Goal: Complete application form

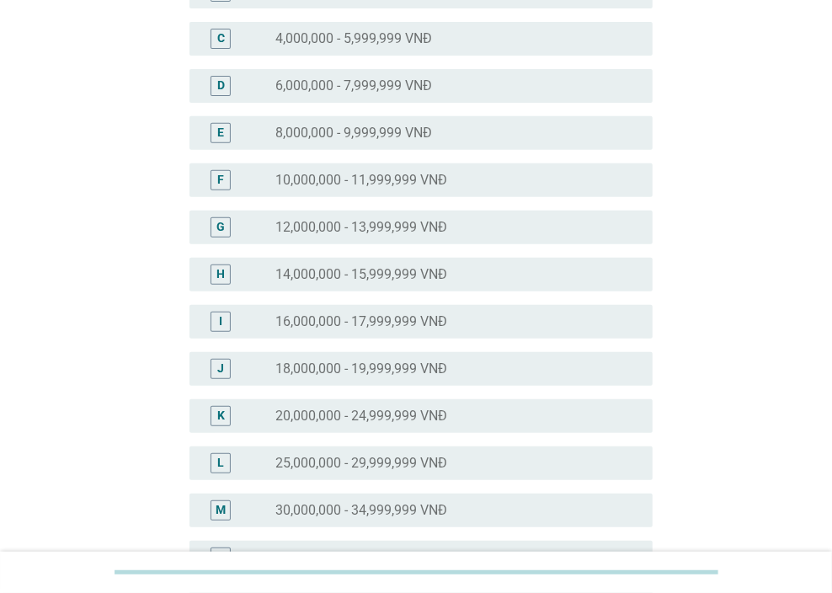
scroll to position [253, 0]
click at [414, 446] on div "L radio_button_unchecked 25,000,000 - 29,999,999 VNĐ" at bounding box center [422, 463] width 464 height 34
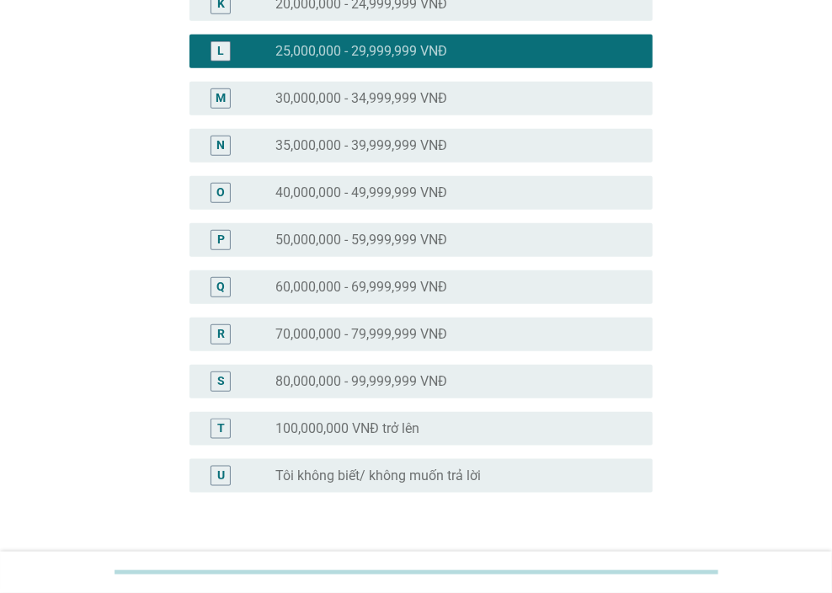
scroll to position [758, 0]
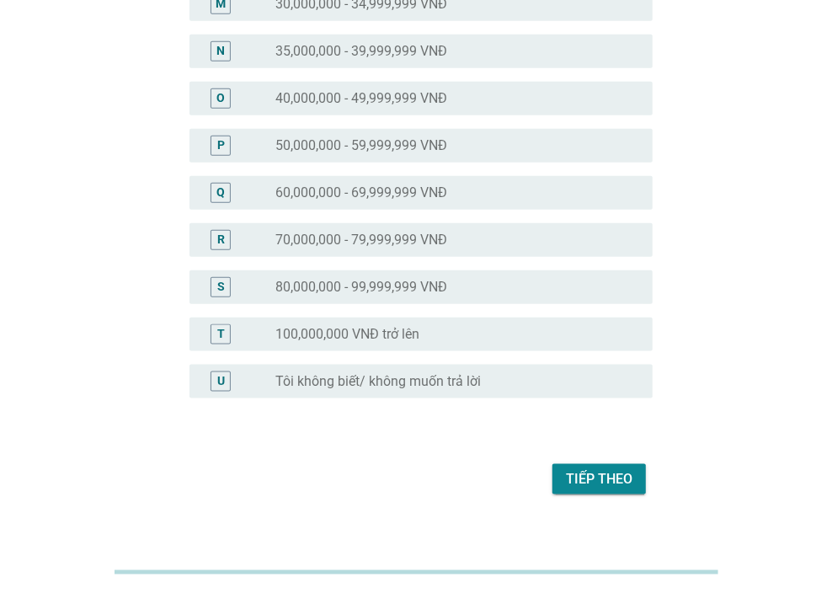
click at [605, 479] on div "Tiếp theo" at bounding box center [599, 479] width 67 height 20
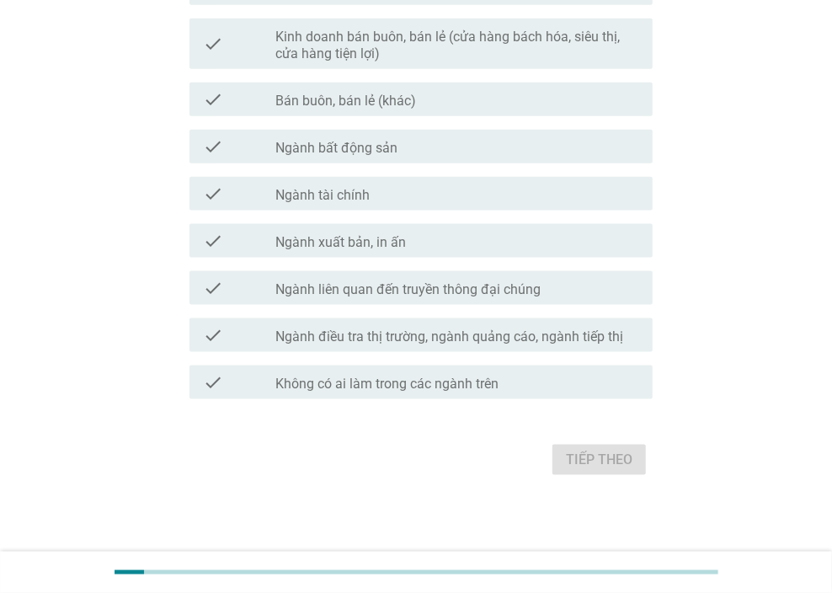
scroll to position [897, 0]
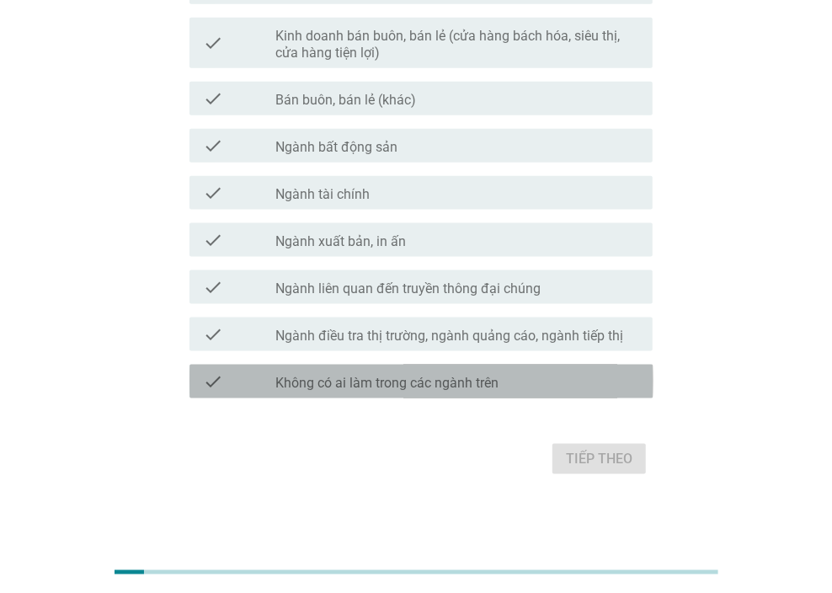
click at [488, 376] on label "Không có ai làm trong các ngành trên" at bounding box center [386, 383] width 223 height 17
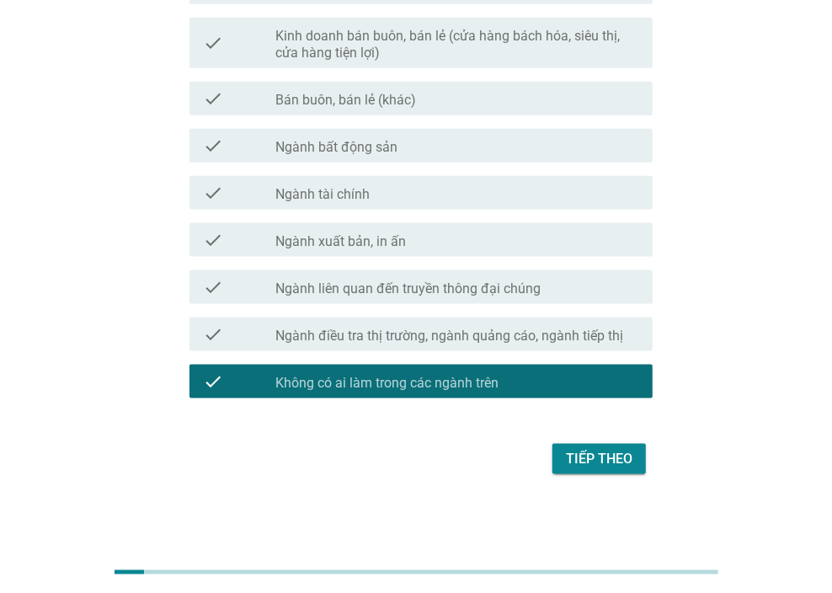
click at [631, 451] on div "Tiếp theo" at bounding box center [599, 459] width 67 height 20
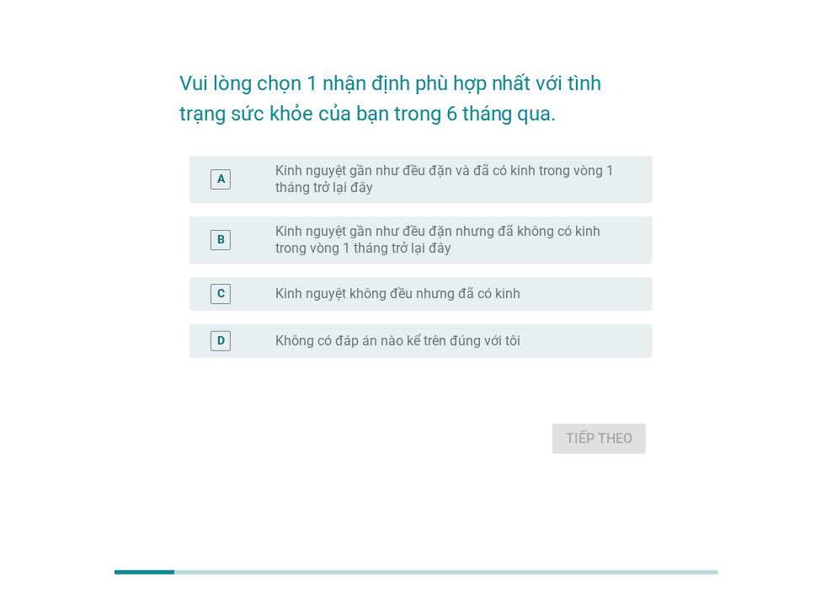
scroll to position [0, 0]
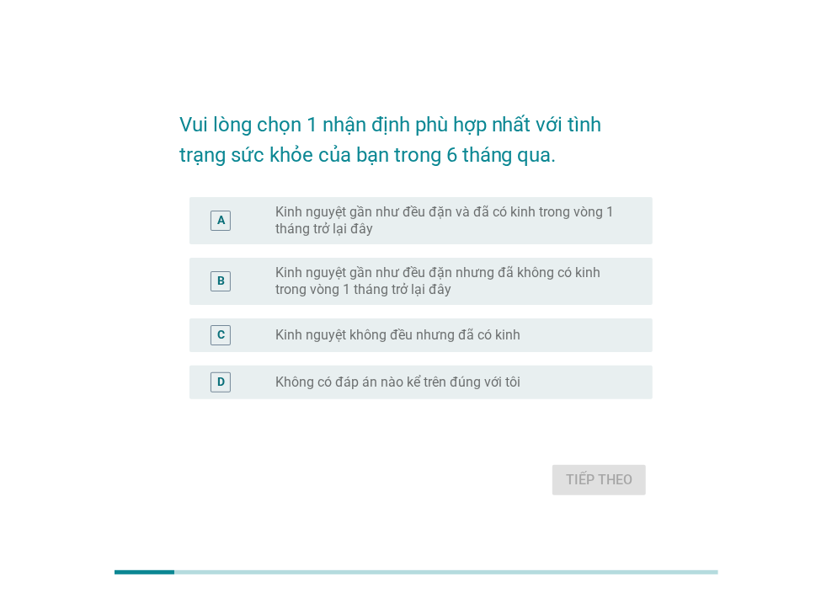
click at [367, 203] on div "A radio_button_unchecked Kinh nguyệt gần như đều đặn và đã có kinh trong vòng 1…" at bounding box center [422, 220] width 464 height 47
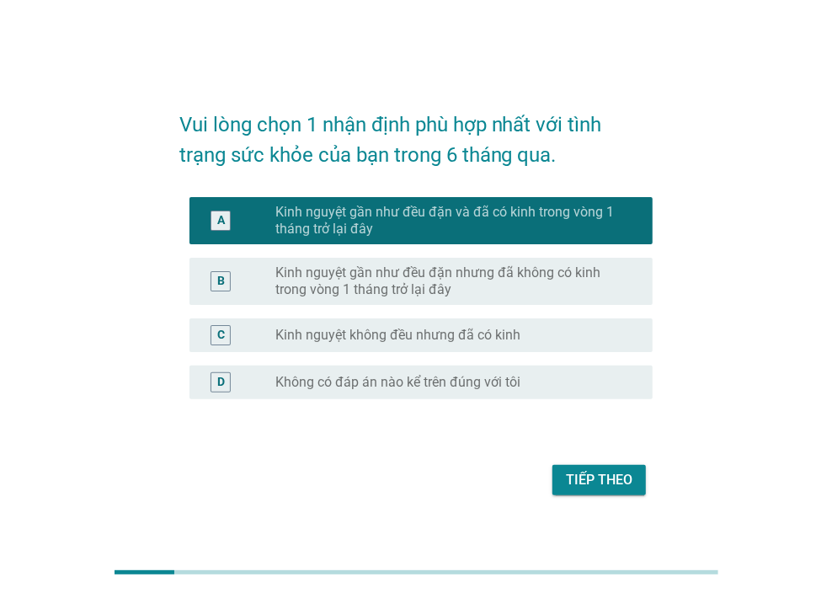
click at [616, 473] on div "Tiếp theo" at bounding box center [599, 480] width 67 height 20
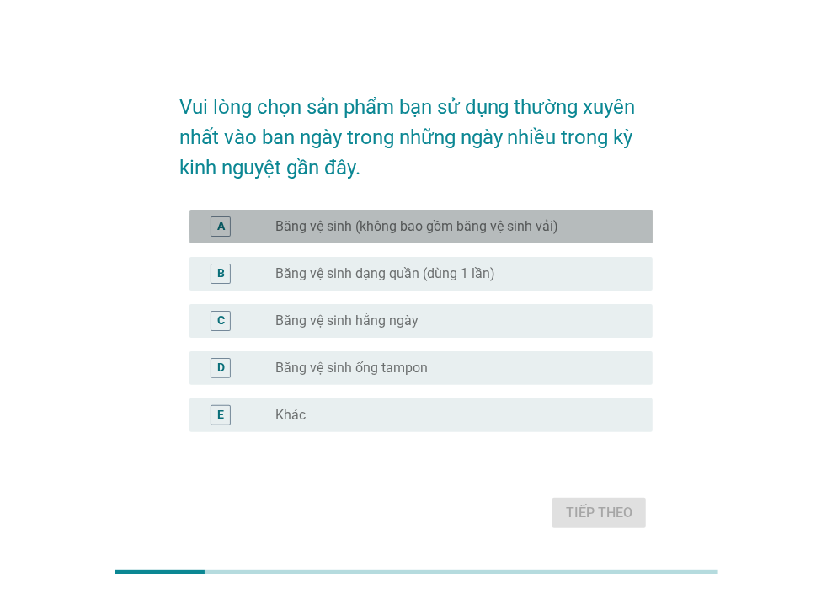
click at [434, 228] on label "Băng vệ sinh (không bao gồm băng vệ sinh vải)" at bounding box center [416, 226] width 283 height 17
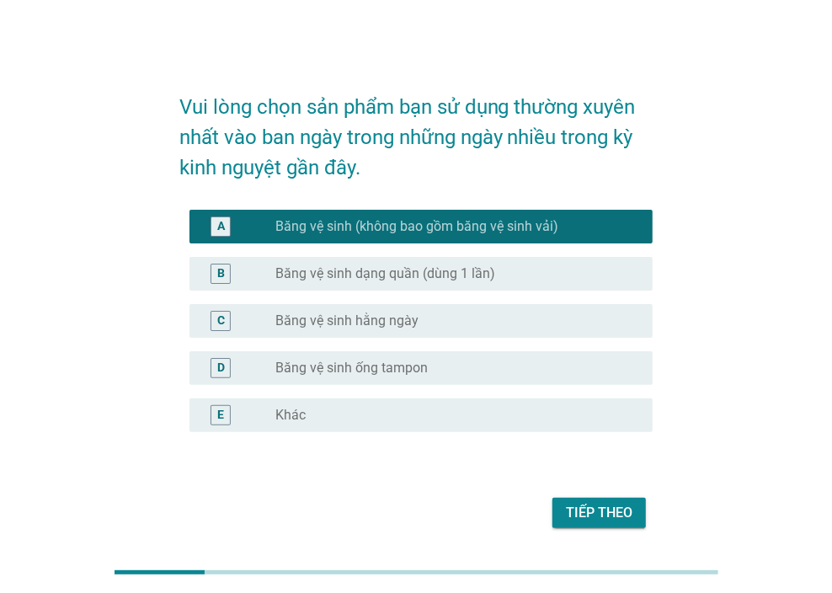
click at [606, 521] on div "Tiếp theo" at bounding box center [599, 513] width 67 height 20
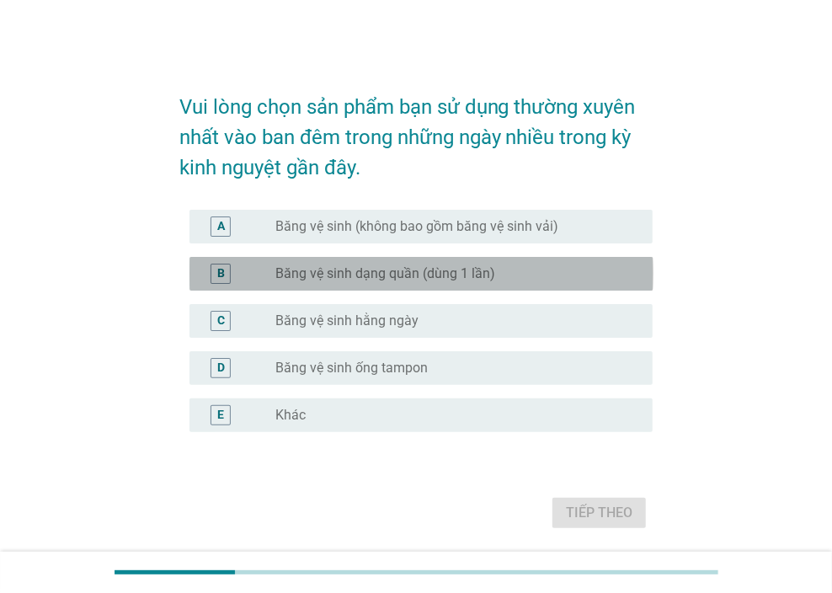
click at [425, 275] on label "Băng vệ sinh dạng quần (dùng 1 lần)" at bounding box center [385, 273] width 220 height 17
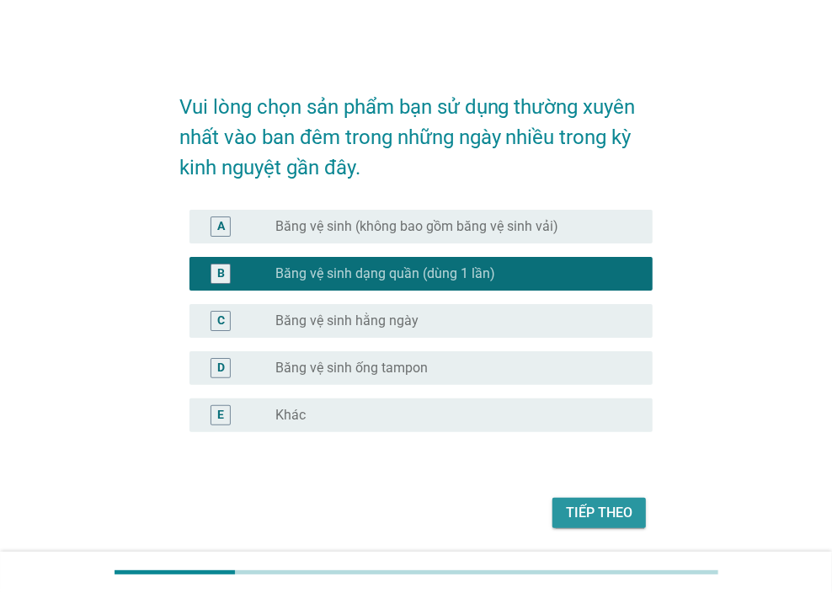
drag, startPoint x: 593, startPoint y: 500, endPoint x: 762, endPoint y: 408, distance: 192.6
click at [595, 500] on button "Tiếp theo" at bounding box center [599, 513] width 93 height 30
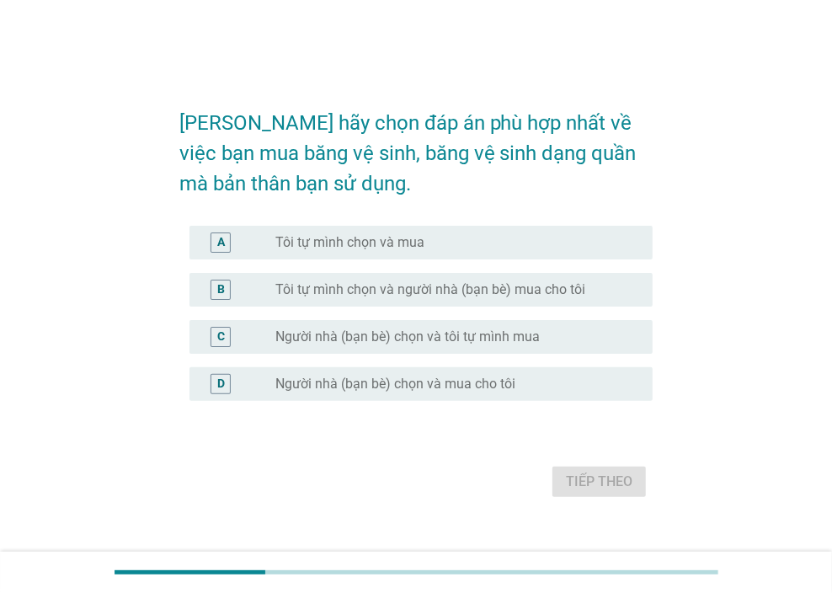
click at [430, 232] on div "radio_button_unchecked Tôi tự mình chọn và mua" at bounding box center [457, 242] width 364 height 20
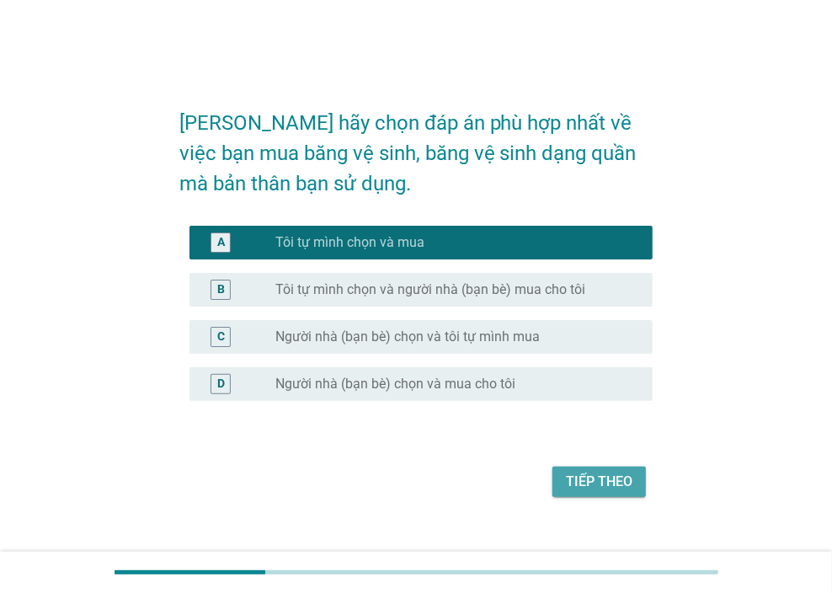
click at [626, 483] on div "Tiếp theo" at bounding box center [599, 482] width 67 height 20
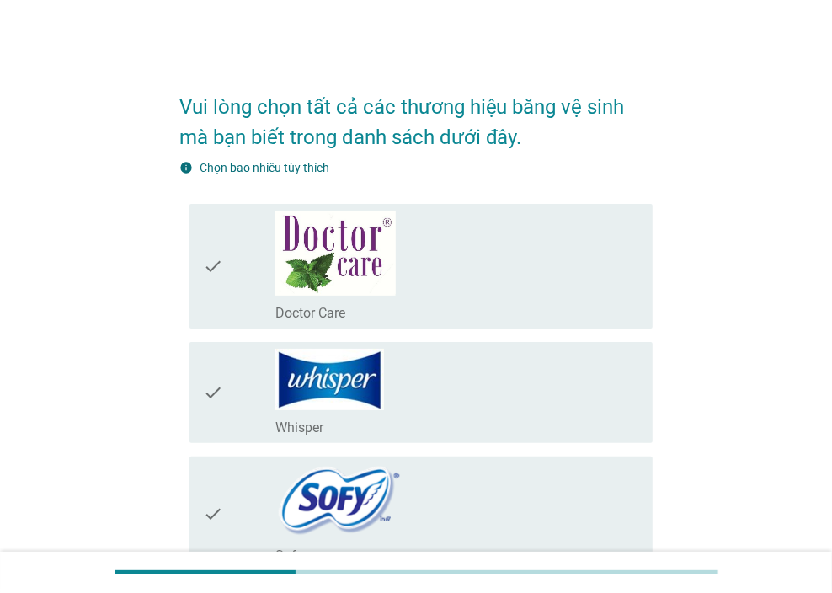
click at [497, 288] on div "check_box_outline_blank Doctor Care" at bounding box center [457, 266] width 364 height 111
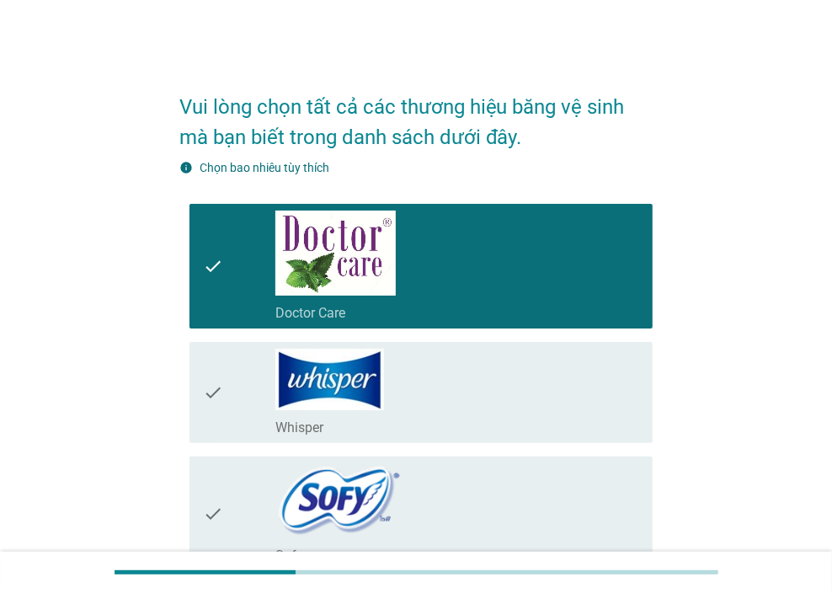
click at [432, 286] on div "check_box_outline_blank Doctor Care" at bounding box center [457, 266] width 364 height 111
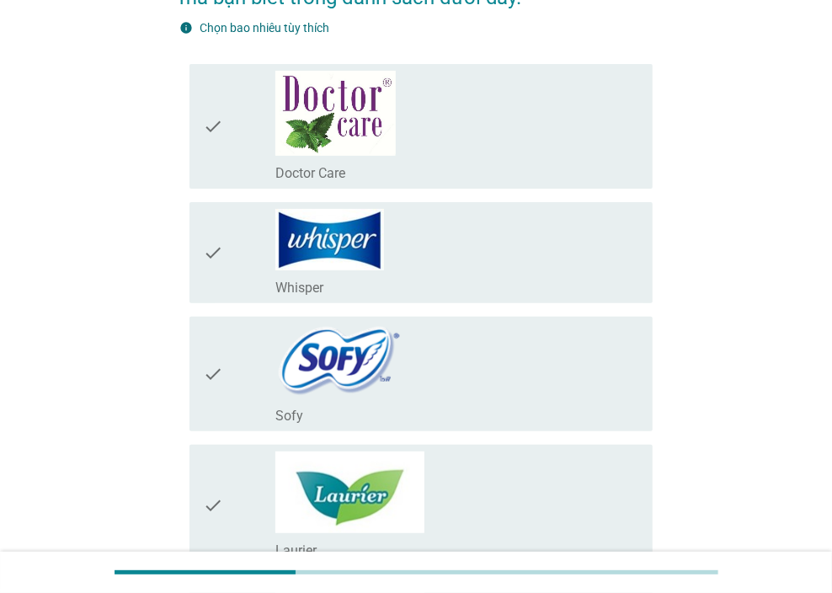
scroll to position [168, 0]
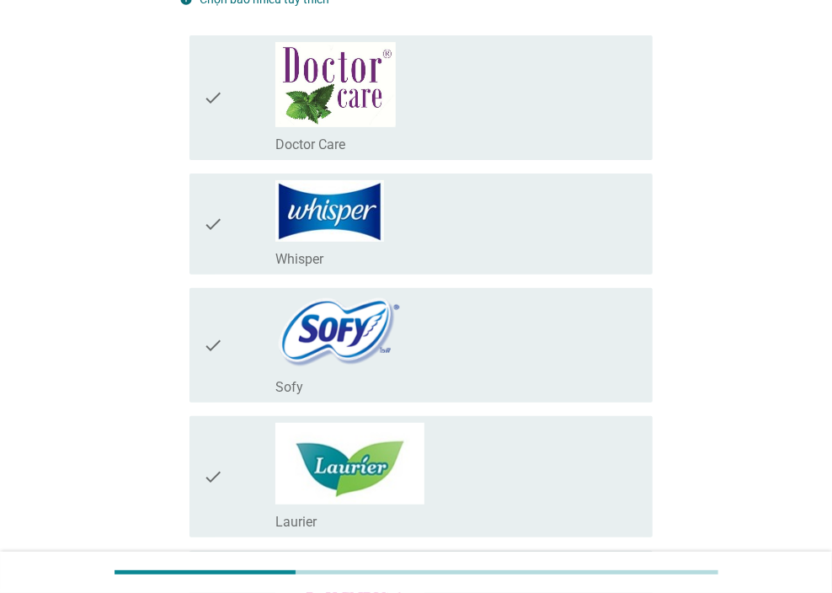
click at [494, 243] on div "check_box_outline_blank Whisper" at bounding box center [457, 224] width 364 height 88
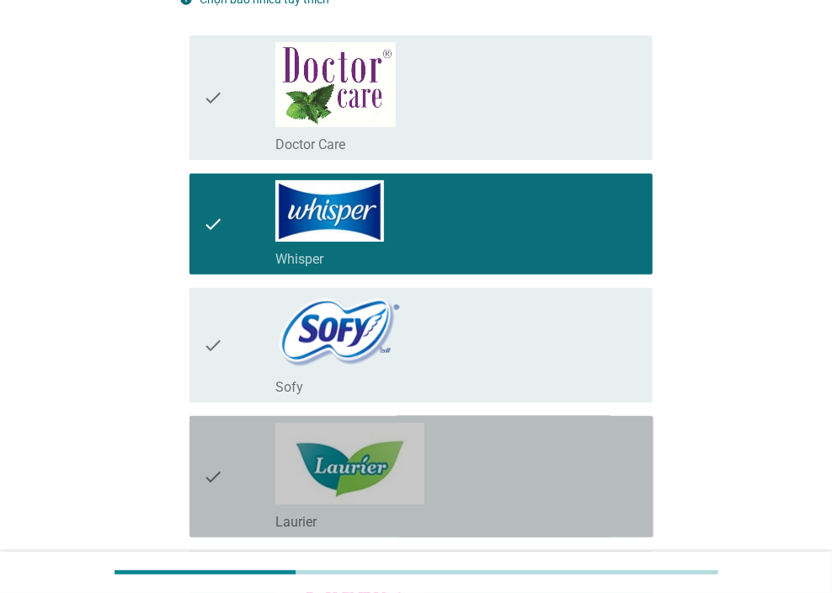
click at [478, 451] on div "check_box_outline_blank Laurier" at bounding box center [457, 477] width 364 height 108
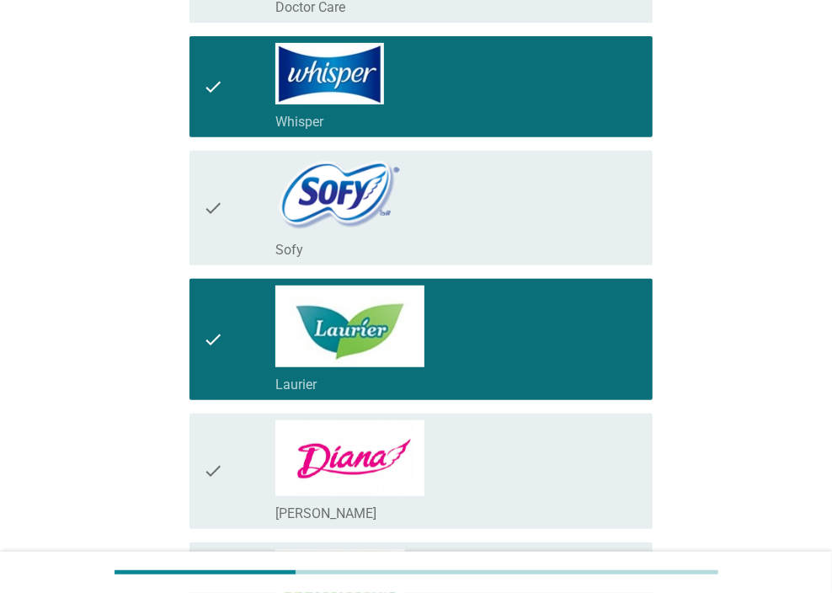
scroll to position [421, 0]
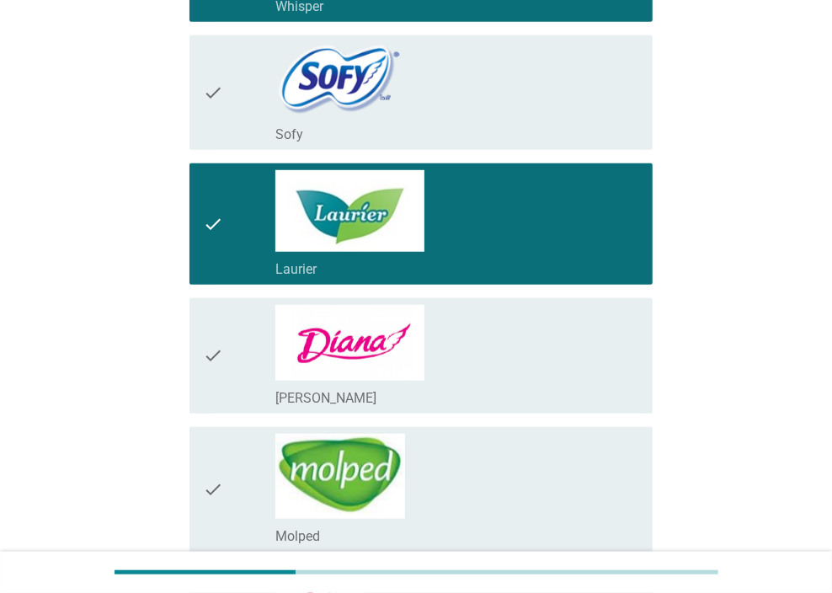
click at [542, 353] on div "check_box_outline_blank [PERSON_NAME]" at bounding box center [457, 356] width 364 height 102
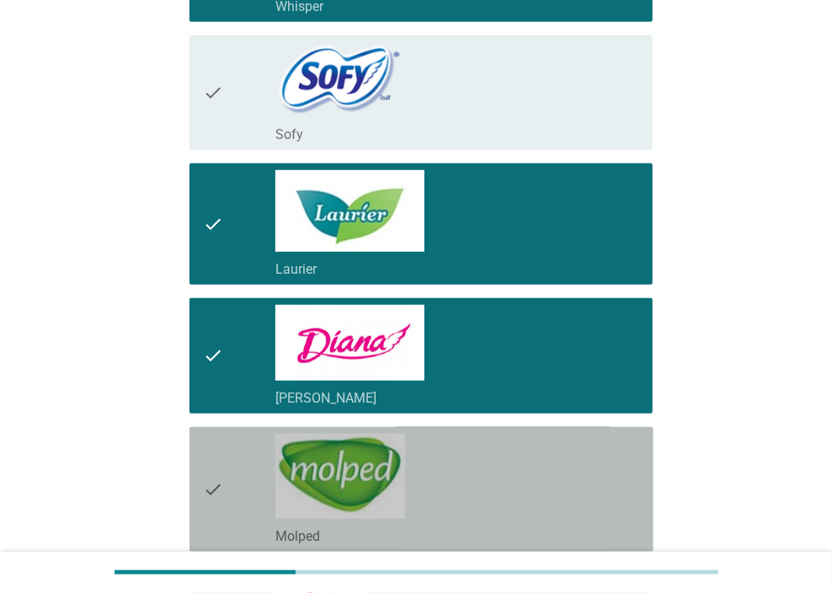
click at [522, 467] on div "check_box_outline_blank Molped" at bounding box center [457, 489] width 364 height 111
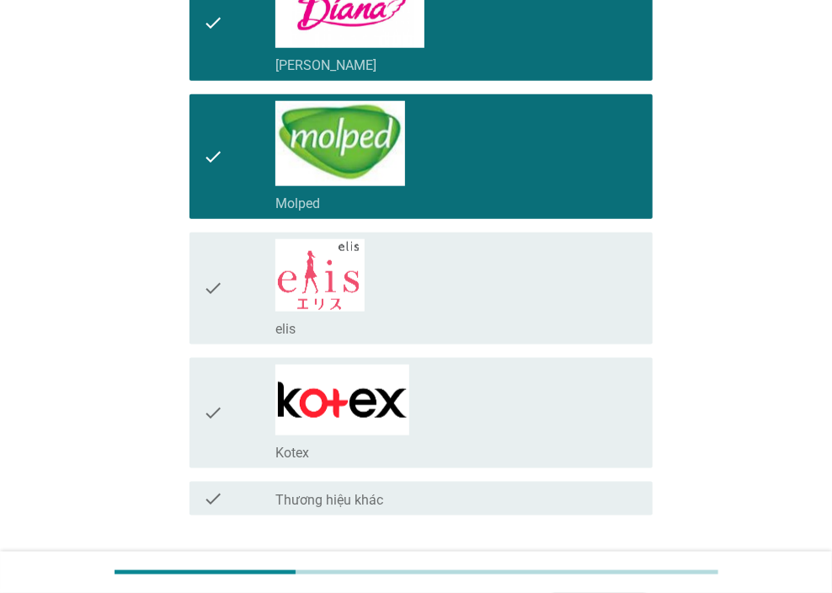
scroll to position [758, 0]
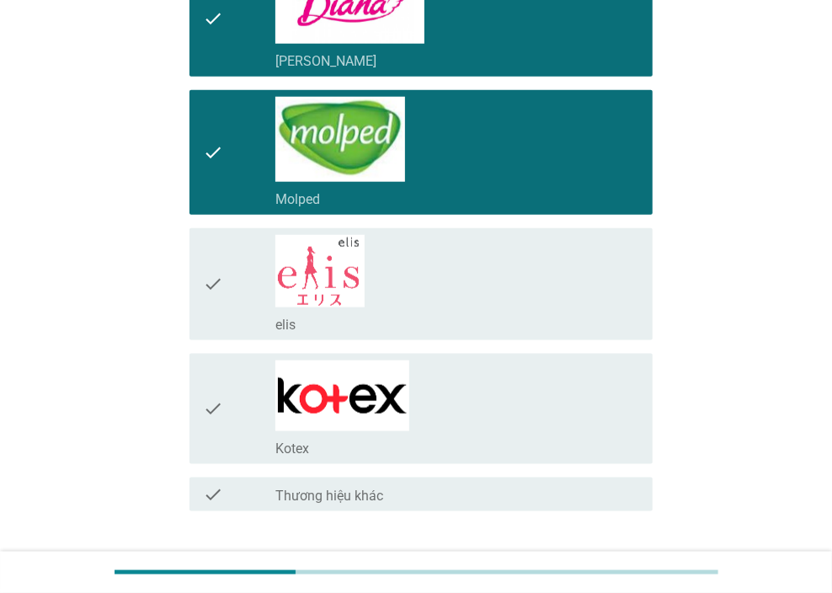
click at [535, 417] on div "check_box_outline_blank Kotex" at bounding box center [457, 408] width 364 height 97
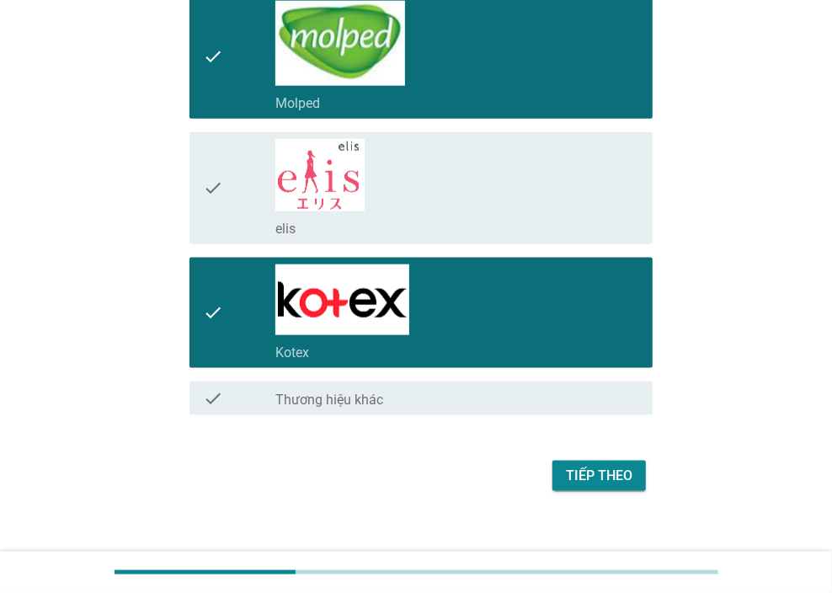
scroll to position [871, 0]
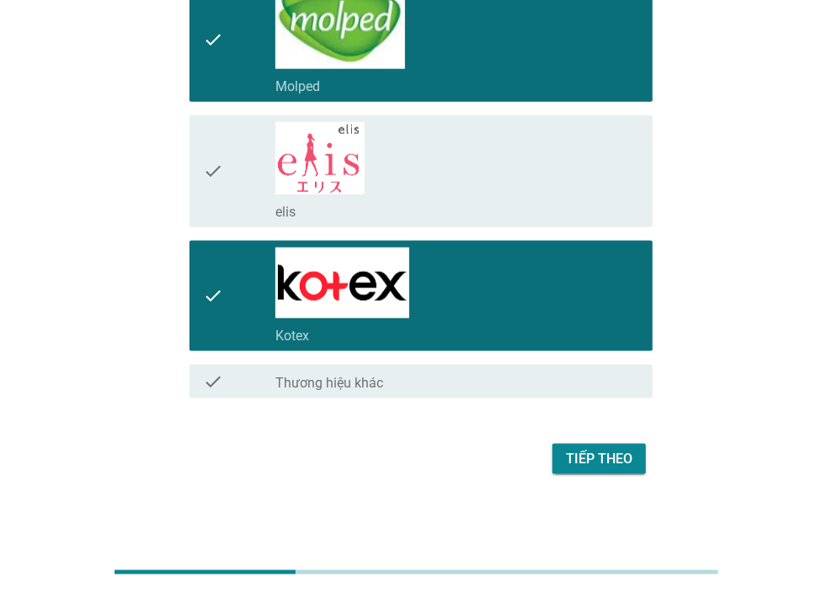
click at [601, 458] on div "Tiếp theo" at bounding box center [599, 459] width 67 height 20
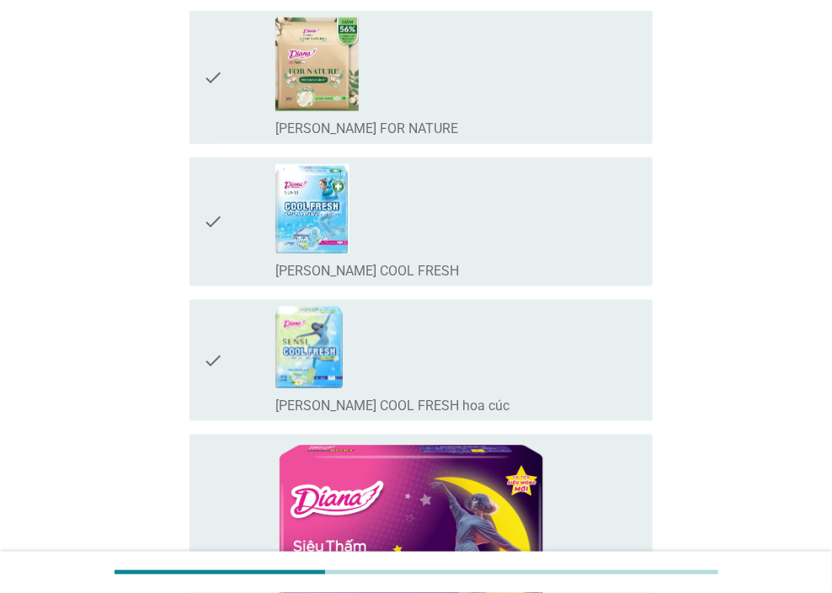
scroll to position [0, 0]
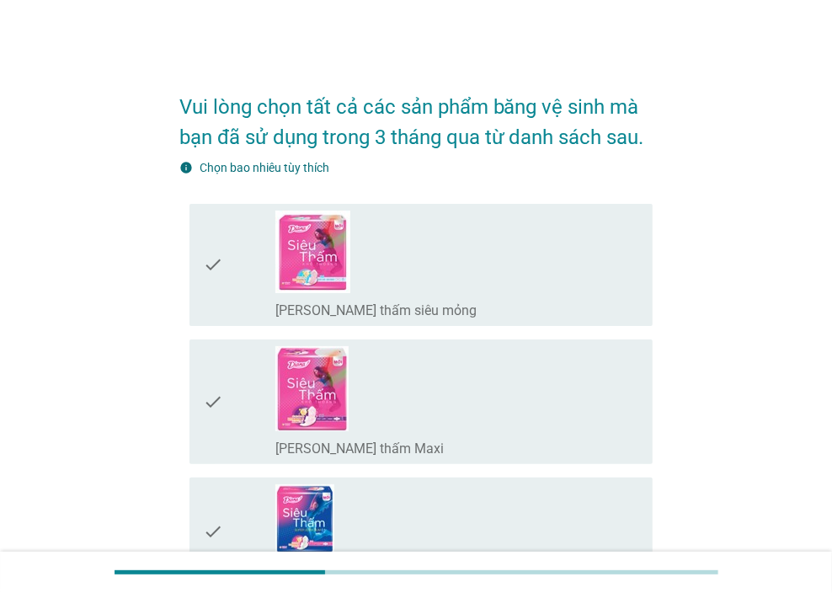
click at [514, 296] on div "check_box_outline_blank [PERSON_NAME] thấm siêu mỏng" at bounding box center [457, 265] width 364 height 109
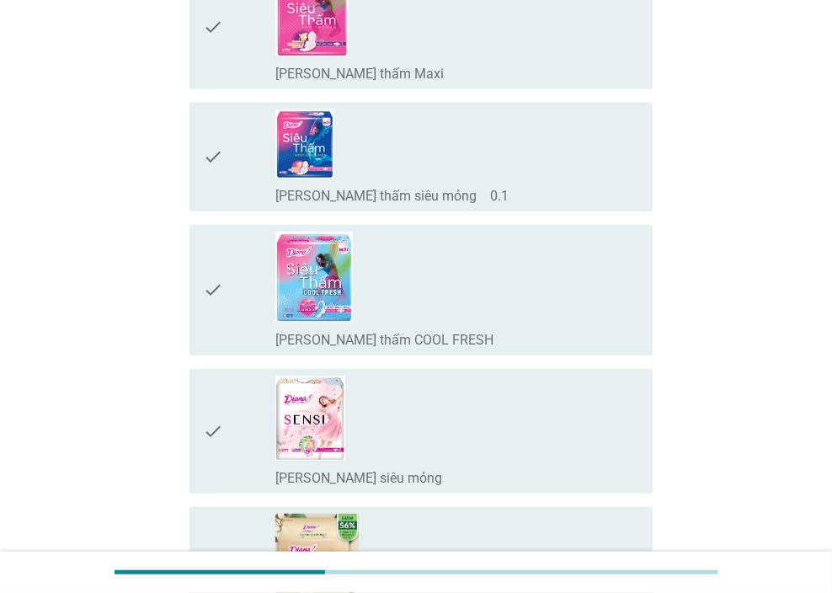
scroll to position [590, 0]
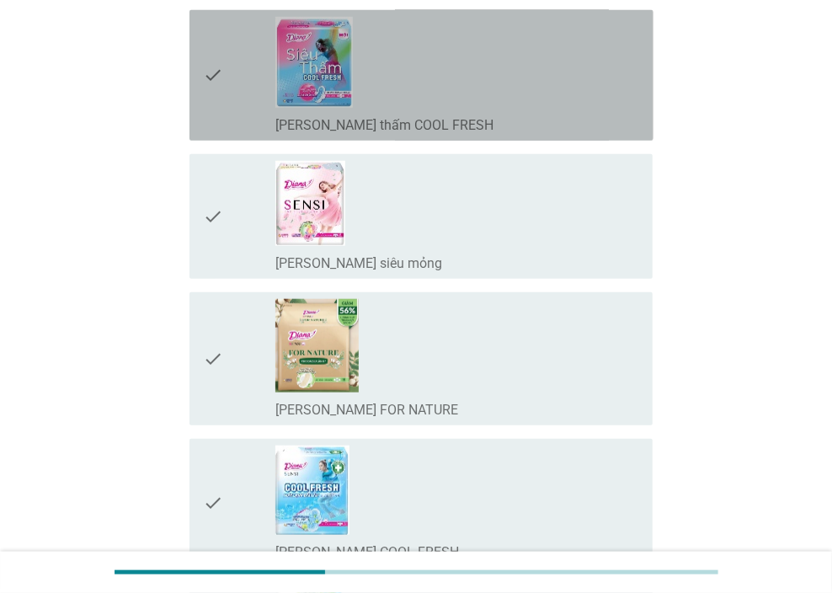
click at [515, 109] on div "check_box_outline_blank [PERSON_NAME] thấm COOL FRESH" at bounding box center [457, 75] width 364 height 117
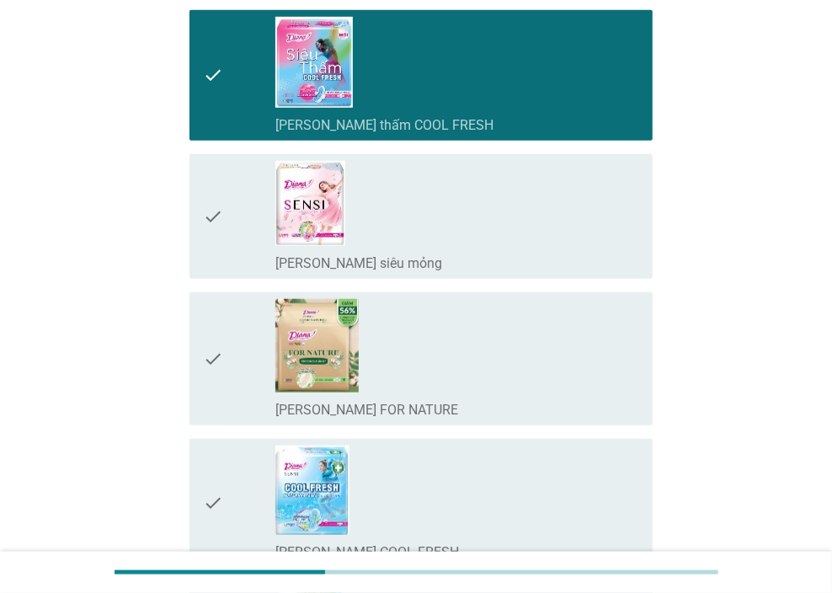
click at [507, 230] on div "check_box_outline_blank [PERSON_NAME] SENSI siêu mỏng" at bounding box center [457, 216] width 364 height 111
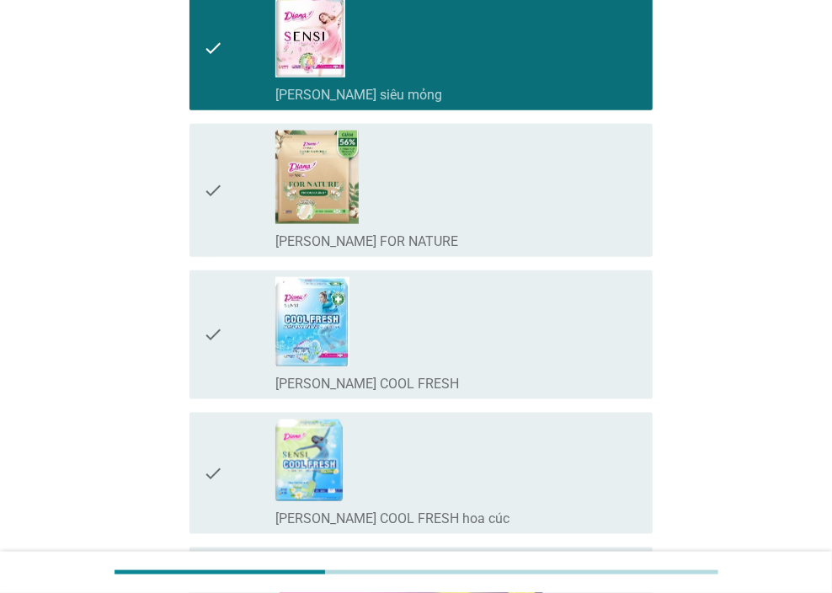
scroll to position [1095, 0]
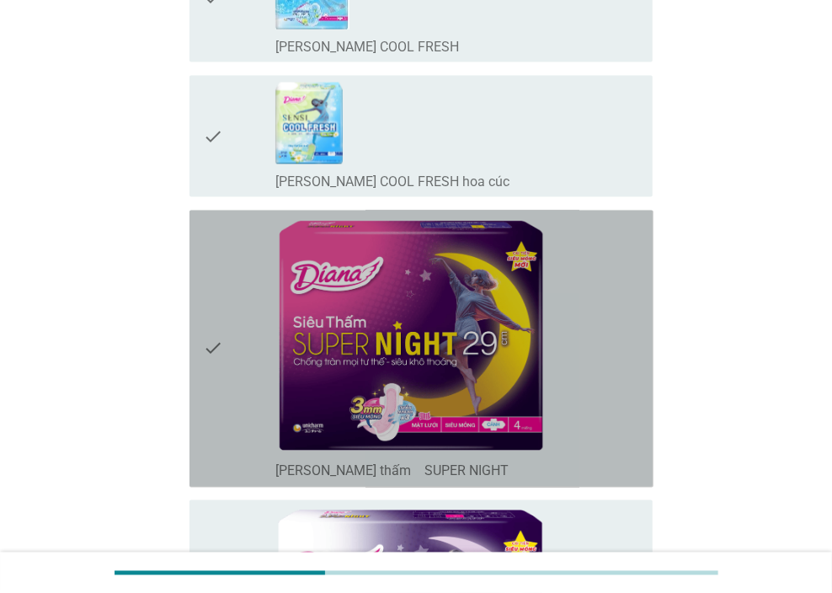
click at [610, 352] on div "check_box_outline_blank [PERSON_NAME] thấm　SUPER NIGHT" at bounding box center [457, 349] width 364 height 264
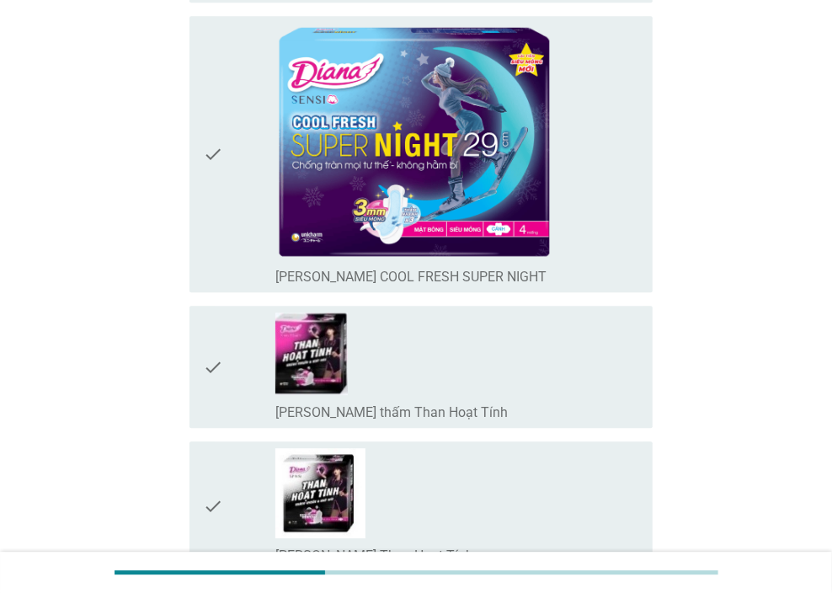
scroll to position [1937, 0]
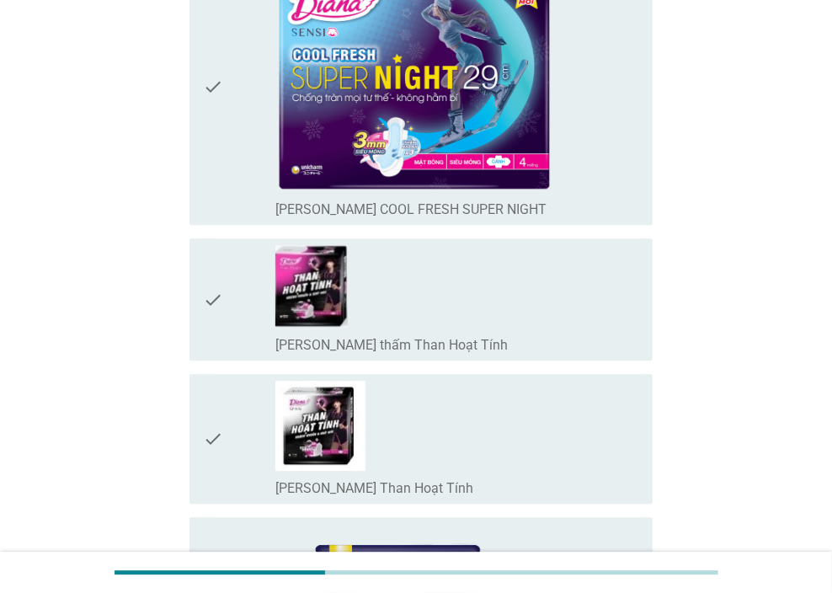
click at [622, 334] on div "check_box_outline_blank [PERSON_NAME] thấm Than Hoạt Tính" at bounding box center [457, 344] width 364 height 20
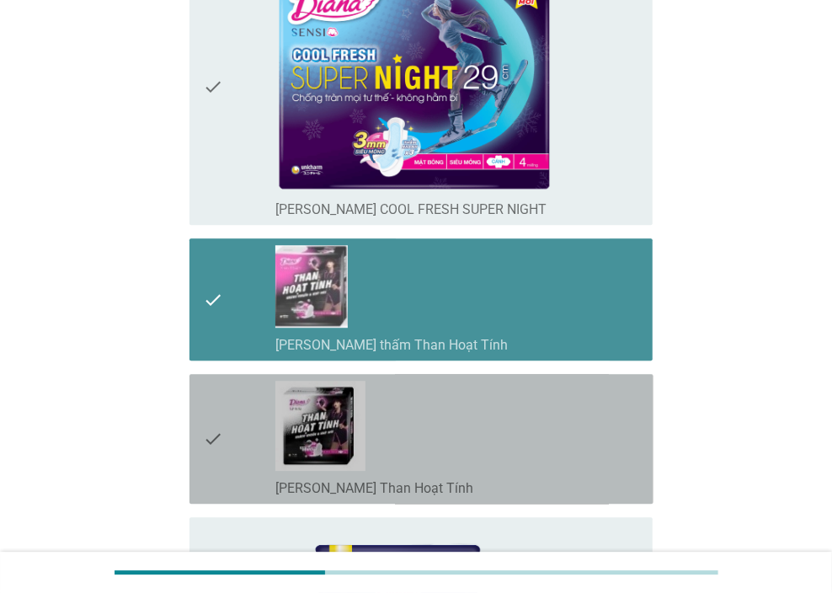
click at [575, 455] on div "check_box_outline_blank [PERSON_NAME] SENSI Than Hoạt Tính" at bounding box center [457, 439] width 364 height 116
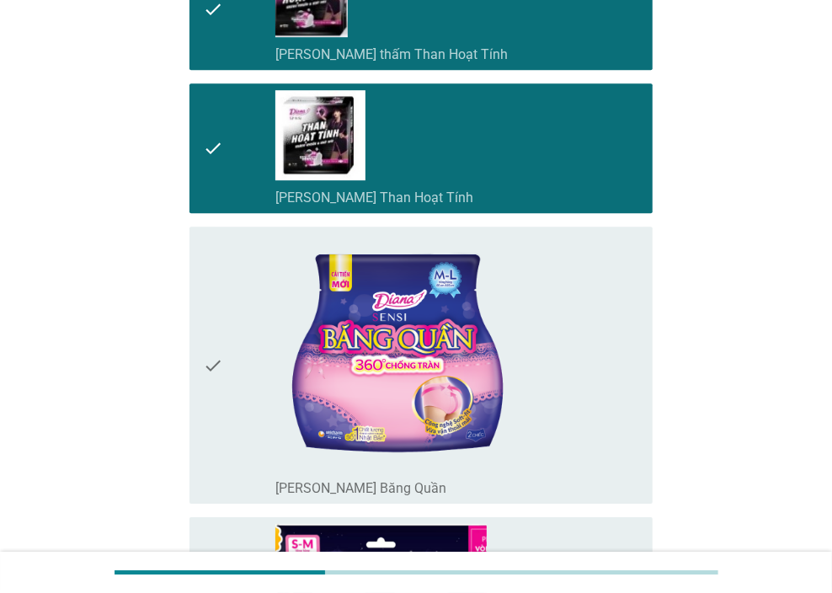
scroll to position [2358, 0]
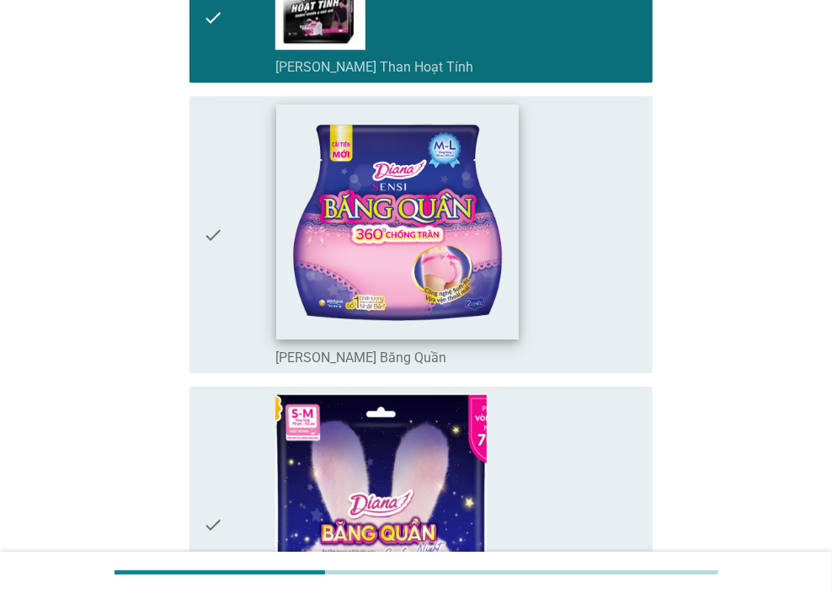
click at [474, 291] on img at bounding box center [398, 221] width 243 height 235
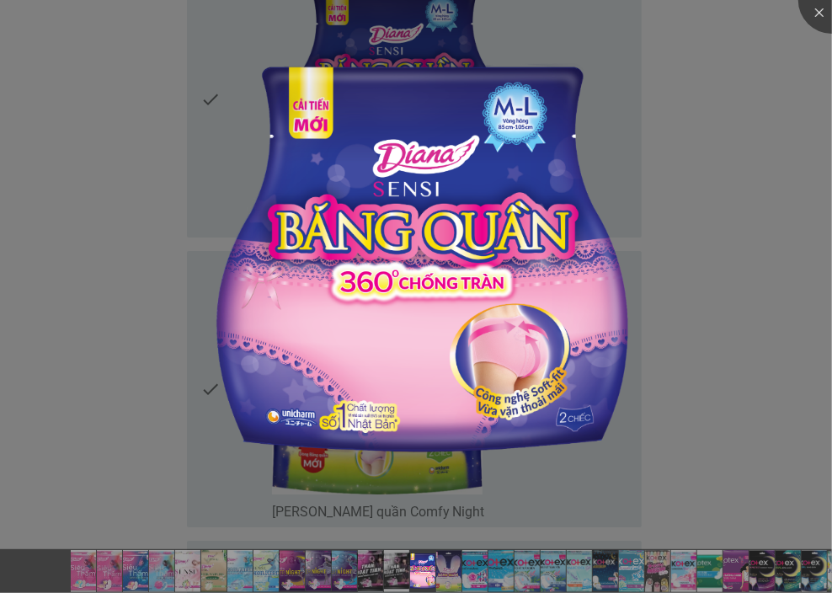
click at [529, 274] on img at bounding box center [423, 257] width 478 height 463
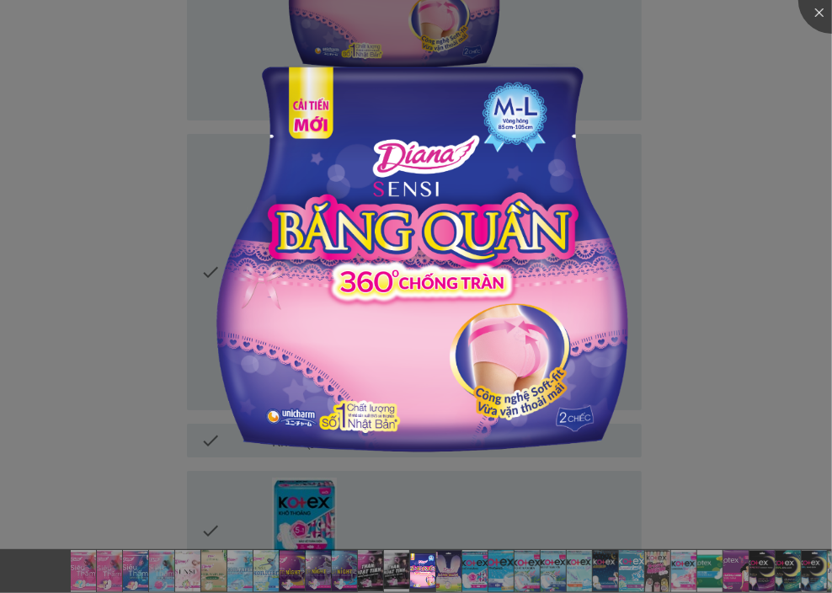
click at [754, 231] on div at bounding box center [416, 296] width 832 height 593
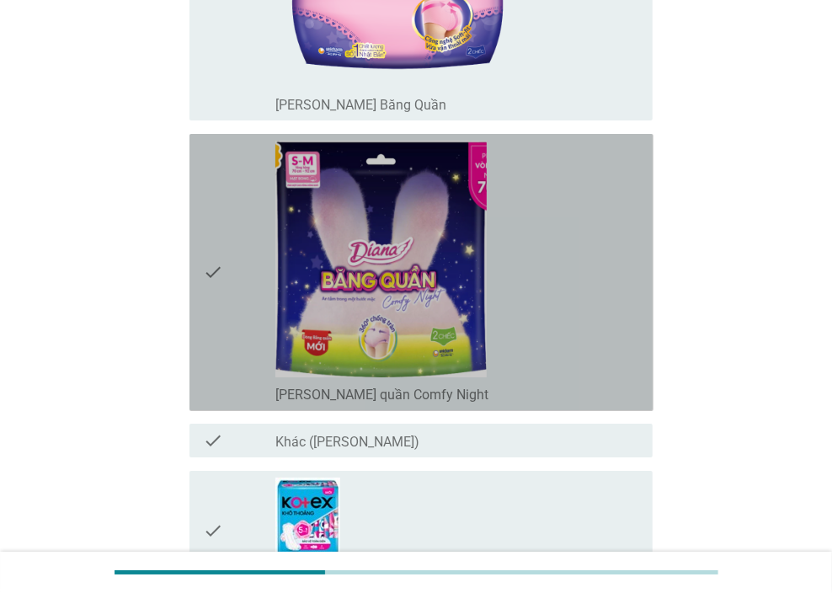
click at [570, 328] on div "check_box_outline_blank [PERSON_NAME] quần Comfy Night" at bounding box center [457, 273] width 364 height 264
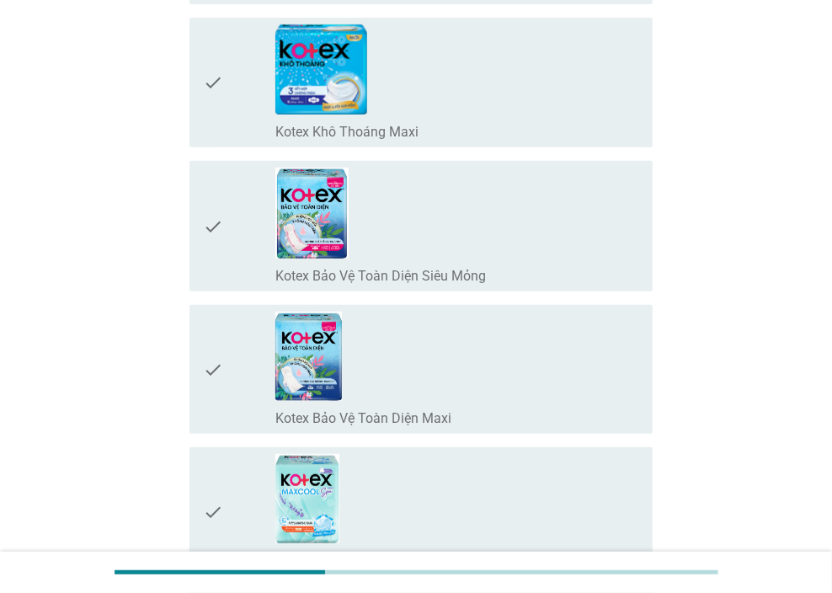
scroll to position [3200, 0]
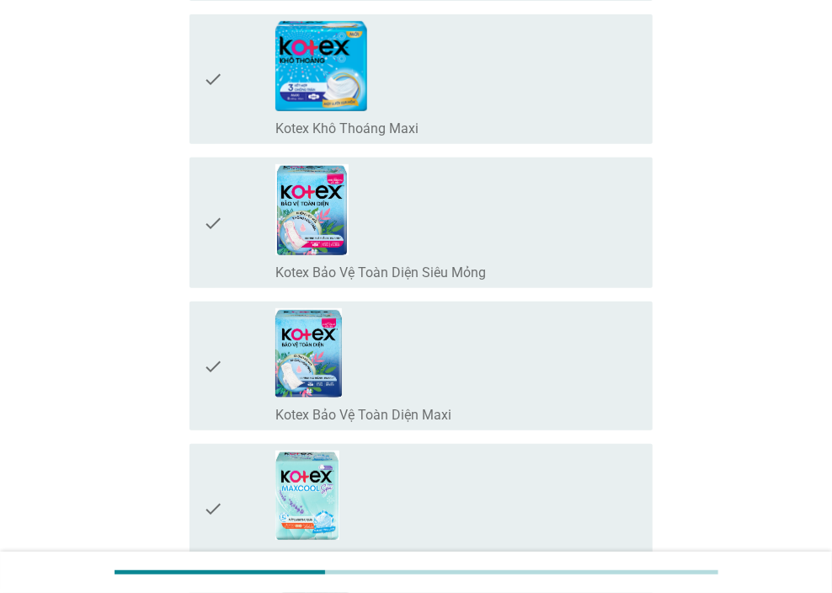
click at [627, 261] on div "check_box_outline_blank Kotex Bảo Vệ Toàn Diện Siêu Mỏng" at bounding box center [457, 271] width 364 height 20
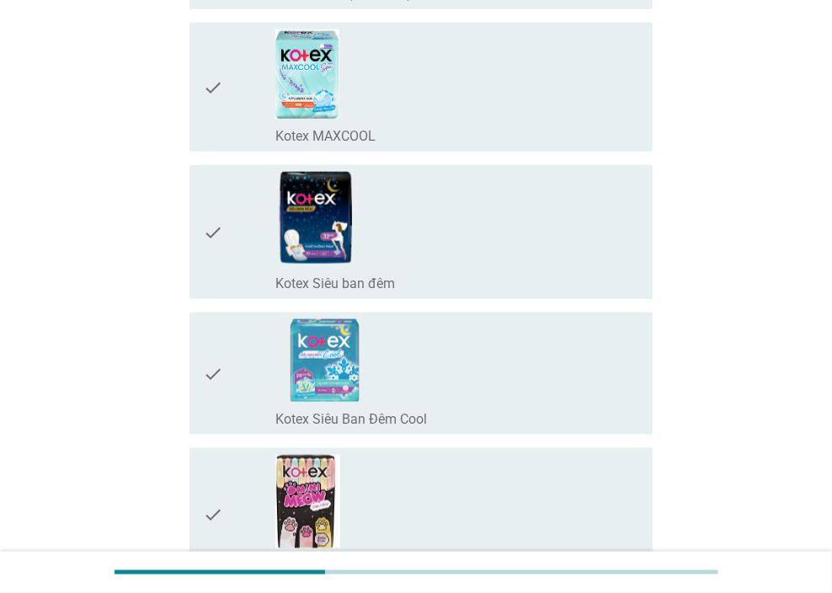
scroll to position [3874, 0]
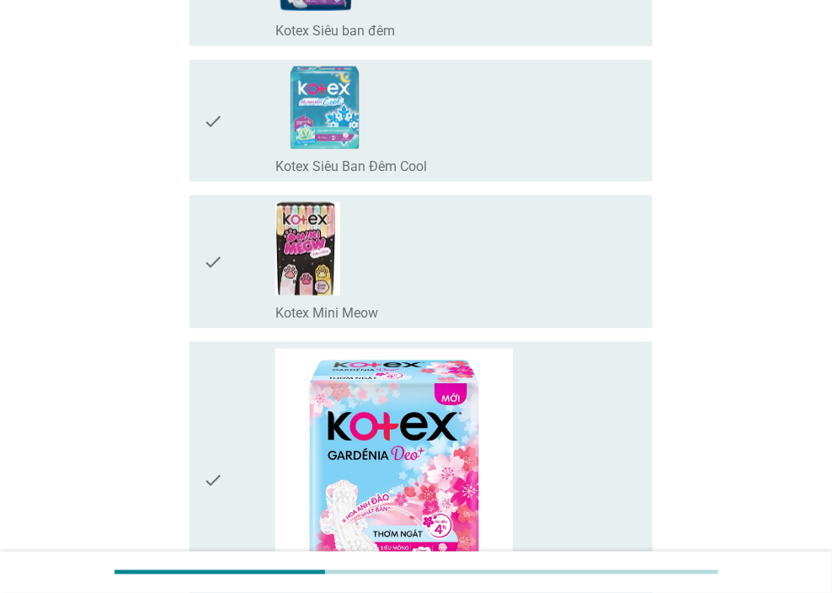
click at [602, 290] on div "check_box_outline_blank Kotex Mini Meow" at bounding box center [457, 262] width 364 height 120
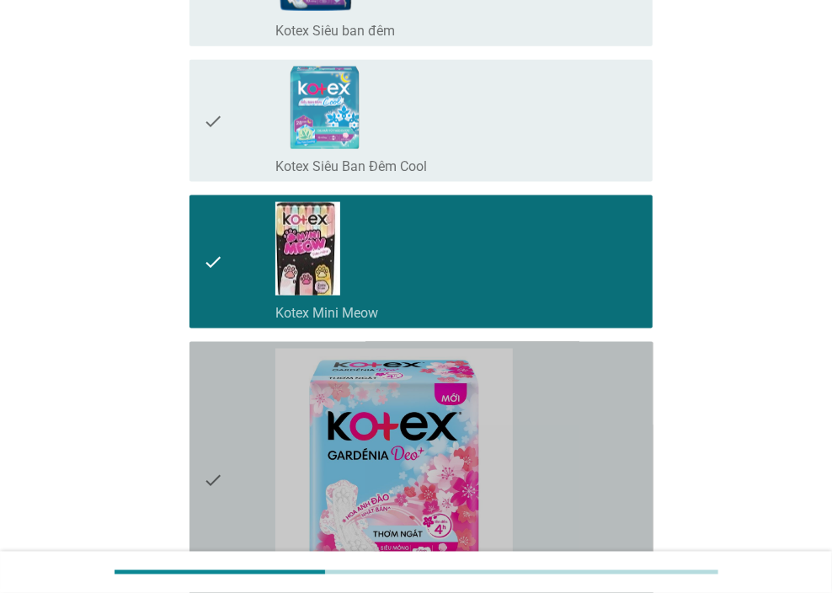
click at [634, 429] on div "check_box_outline_blank Kotex Gardenia Deo+" at bounding box center [457, 481] width 364 height 264
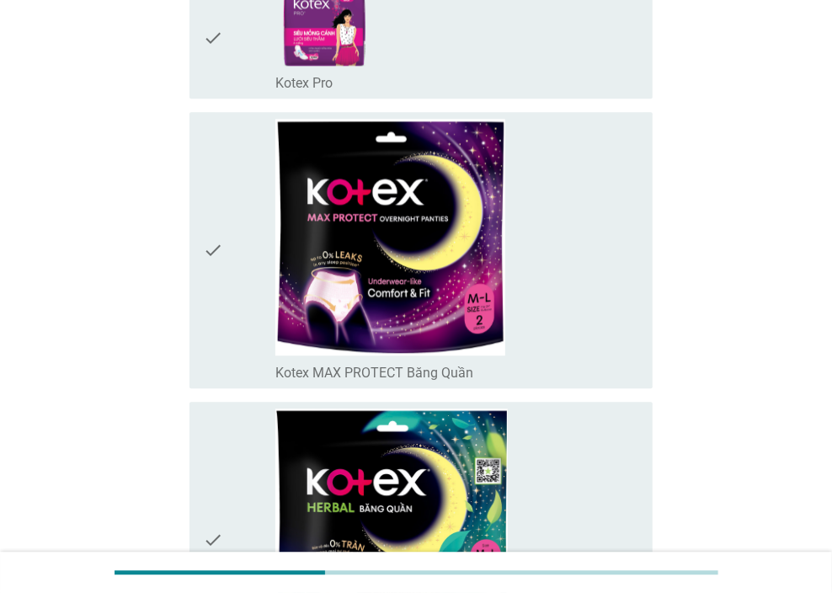
scroll to position [4801, 0]
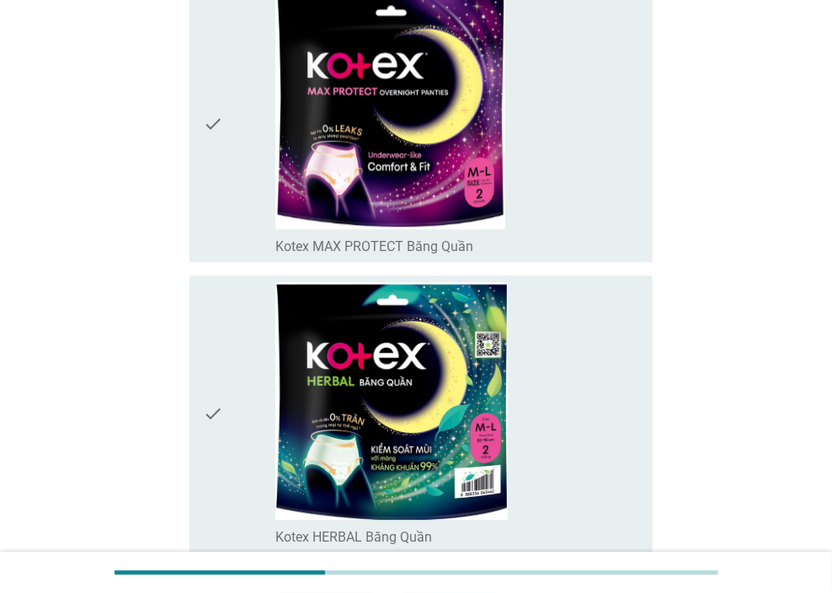
click at [601, 174] on div "check_box_outline_blank Kotex MAX PROTECT Băng Quần" at bounding box center [457, 123] width 364 height 263
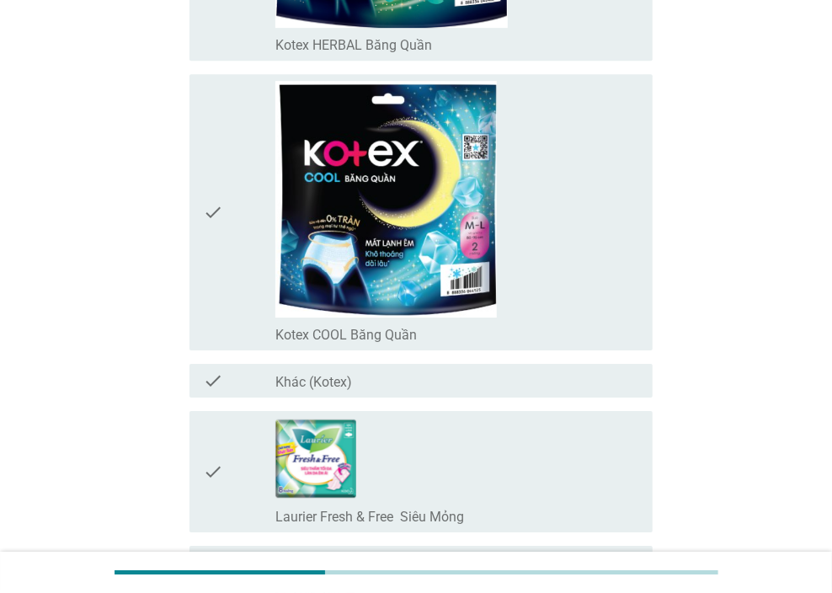
scroll to position [5390, 0]
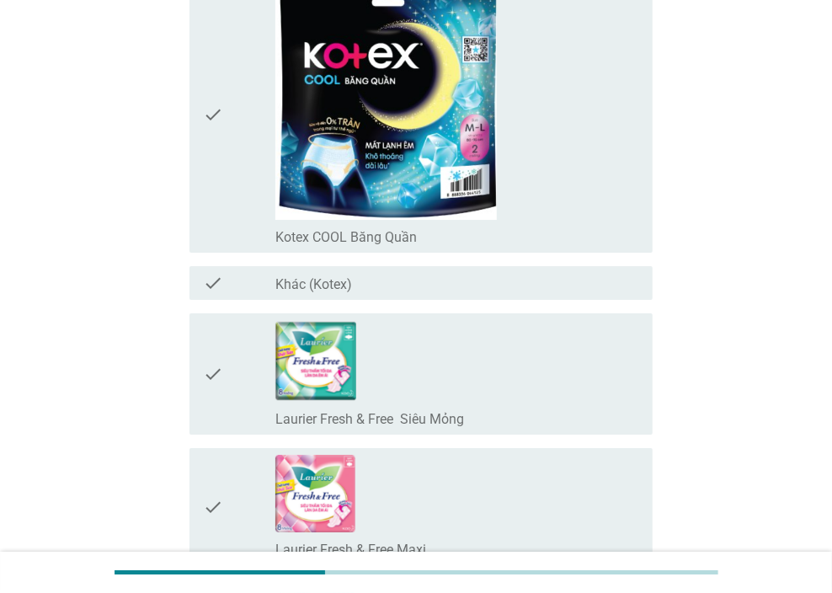
click at [631, 368] on div "check_box_outline_blank Laurier Fresh & Free Siêu Mỏng" at bounding box center [457, 374] width 364 height 108
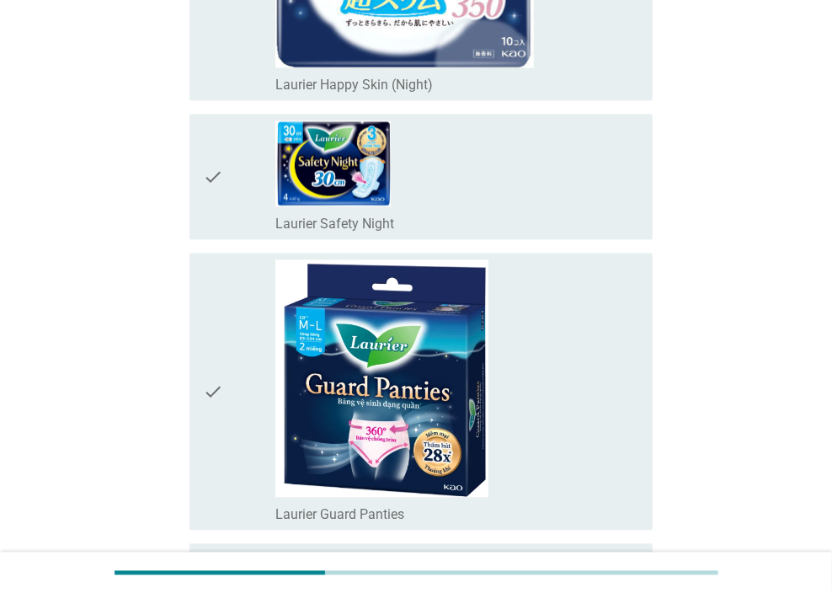
scroll to position [7580, 0]
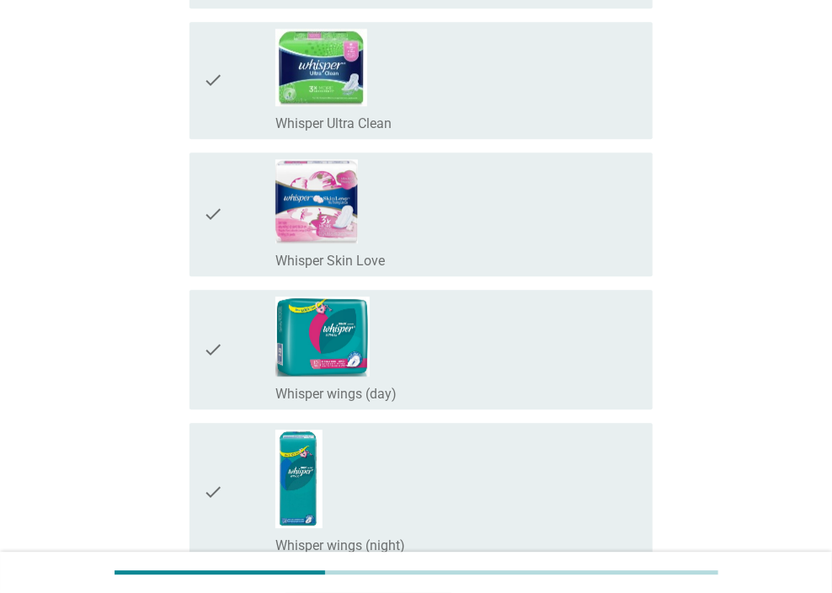
scroll to position [11118, 0]
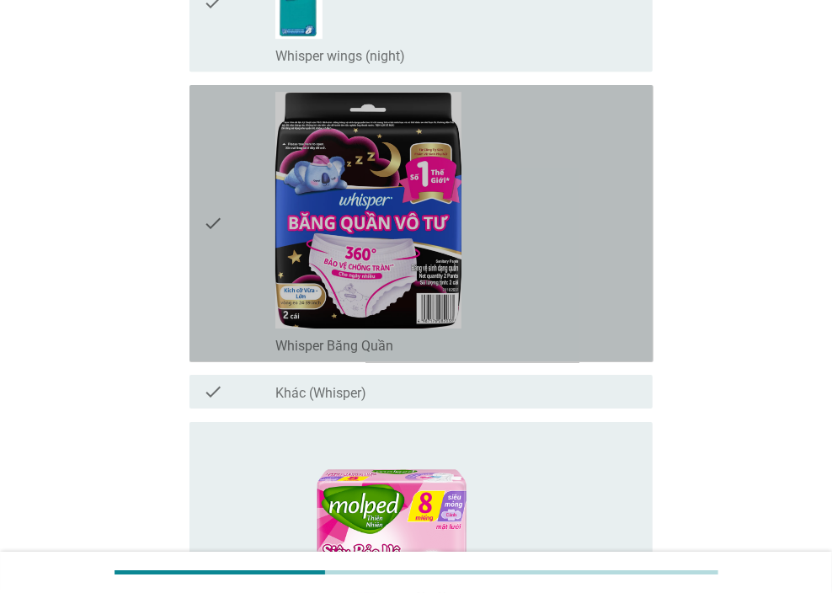
click at [633, 290] on div "check_box_outline_blank Whisper Băng Quần" at bounding box center [457, 224] width 364 height 264
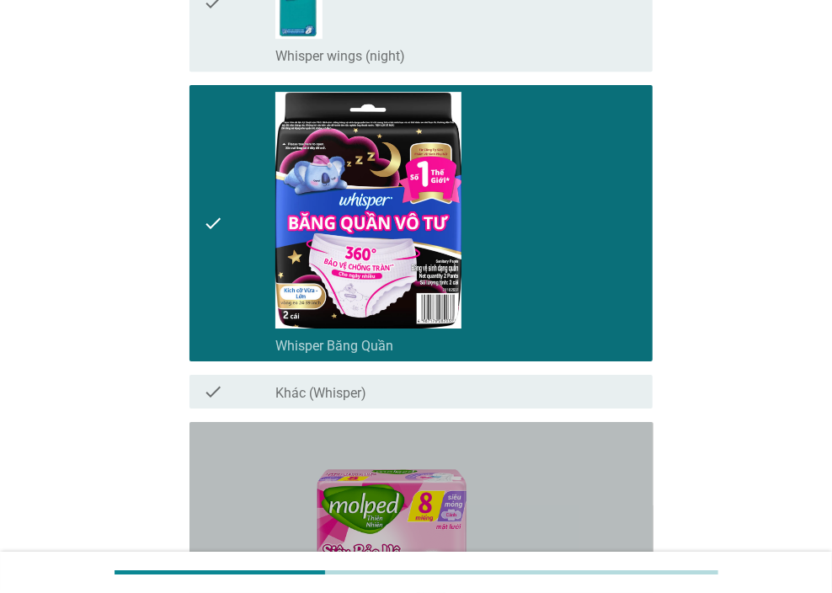
click at [615, 473] on div "check_box_outline_blank Molped Siêu bảo vệ siêu mỏng" at bounding box center [457, 561] width 364 height 264
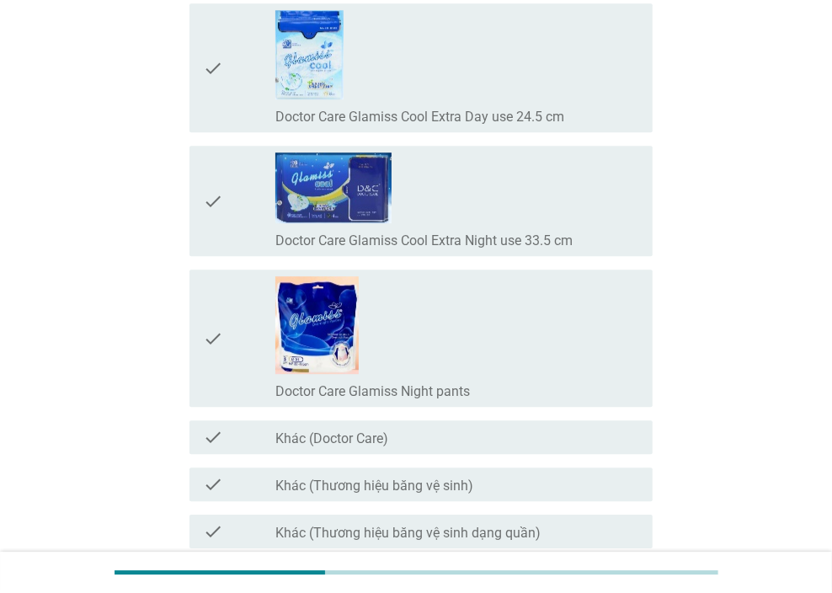
scroll to position [13712, 0]
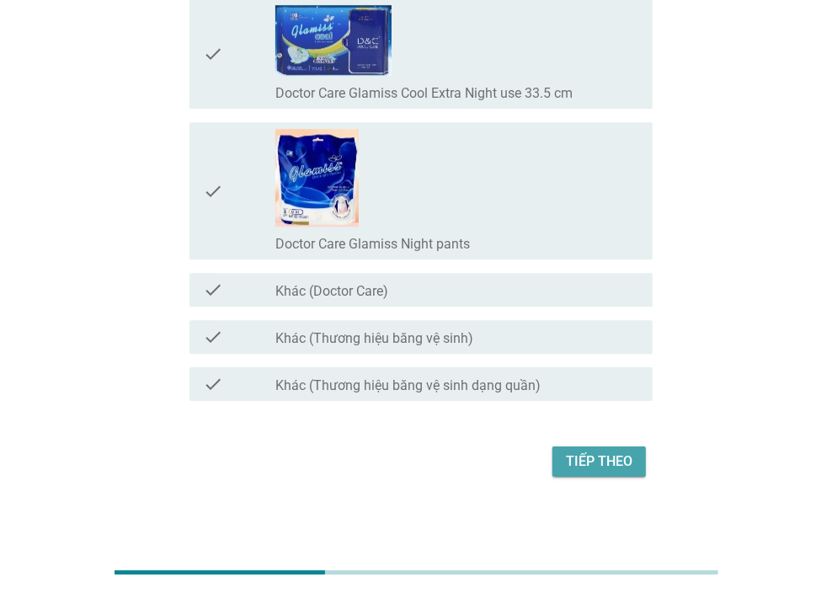
click at [608, 459] on div "Tiếp theo" at bounding box center [599, 461] width 67 height 20
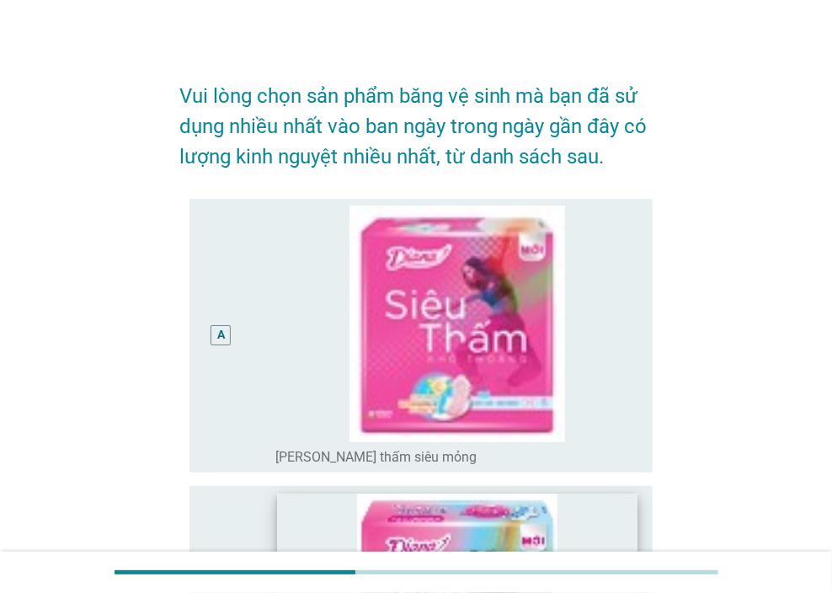
scroll to position [0, 0]
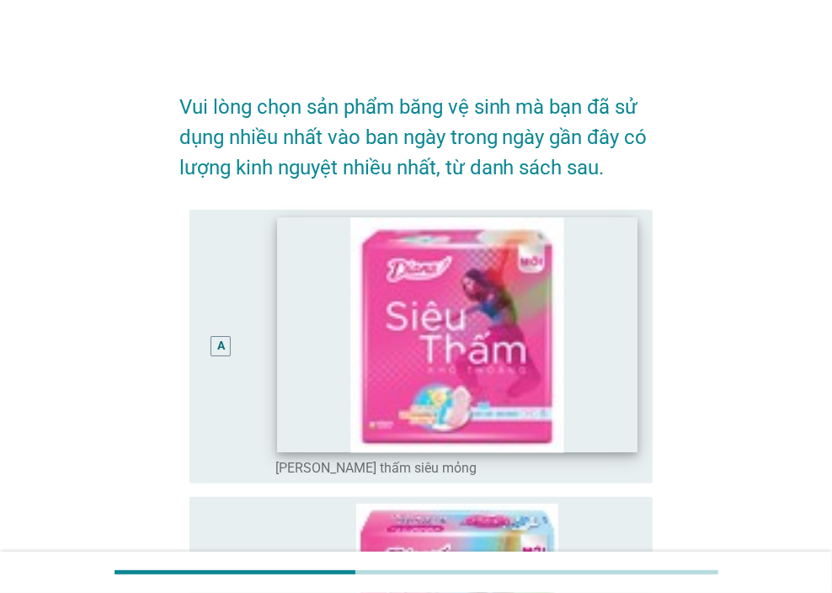
click at [609, 355] on img at bounding box center [457, 334] width 360 height 235
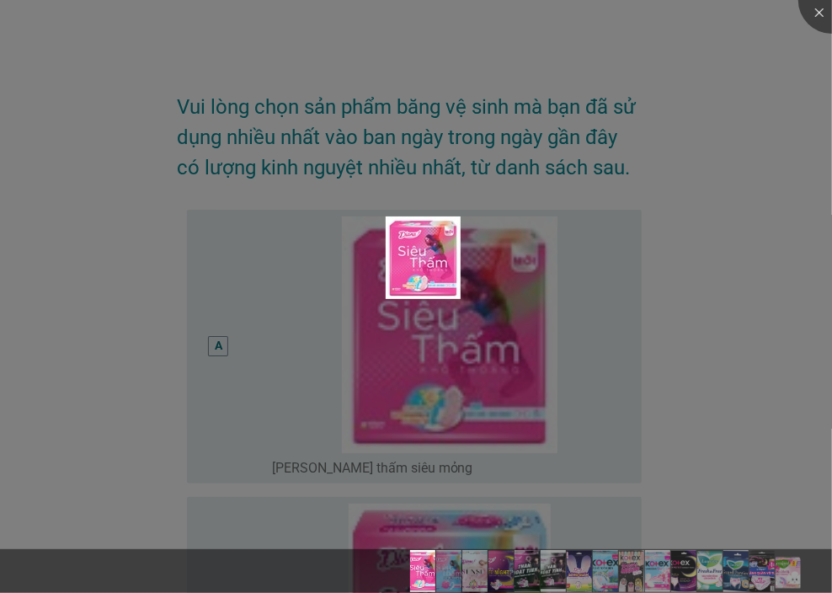
click at [760, 316] on div at bounding box center [416, 296] width 832 height 593
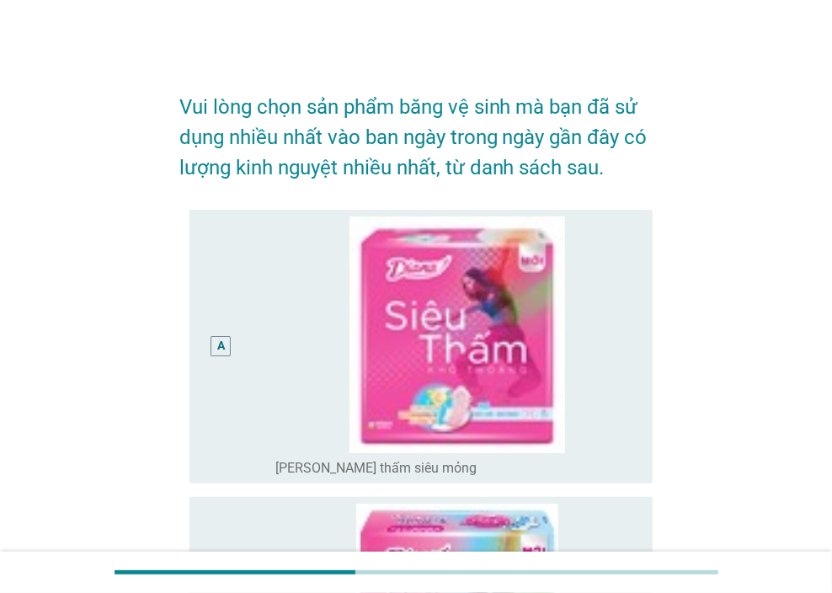
click at [647, 220] on div "A radio_button_unchecked [PERSON_NAME] thấm siêu mỏng" at bounding box center [422, 347] width 464 height 275
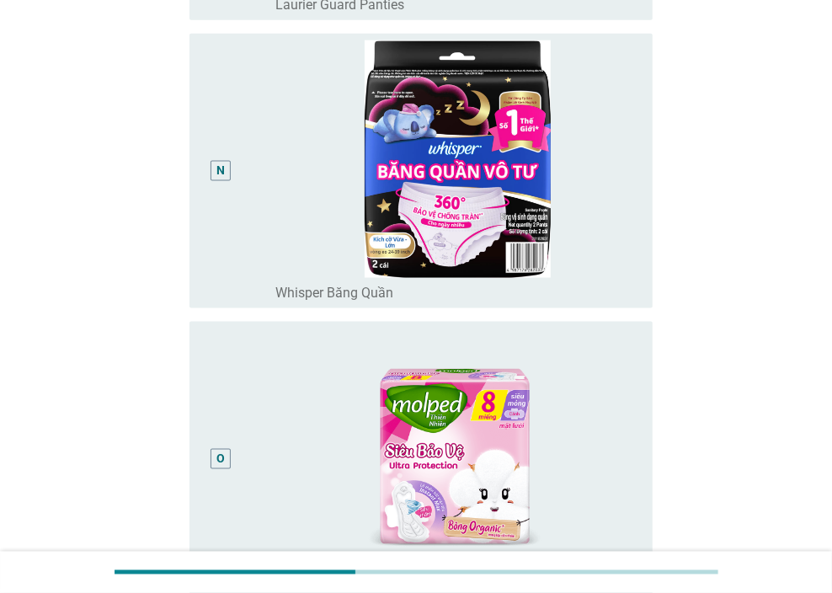
scroll to position [4136, 0]
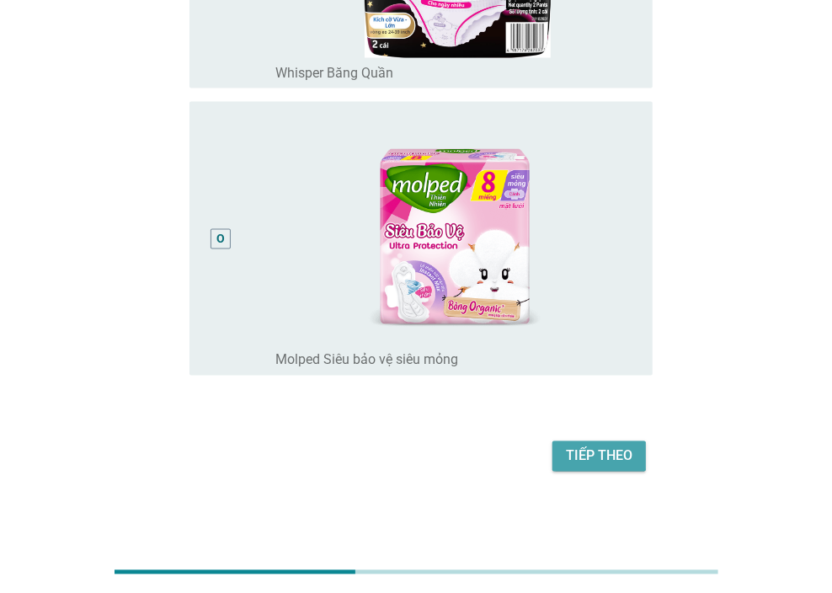
click at [566, 456] on div "Tiếp theo" at bounding box center [599, 456] width 67 height 20
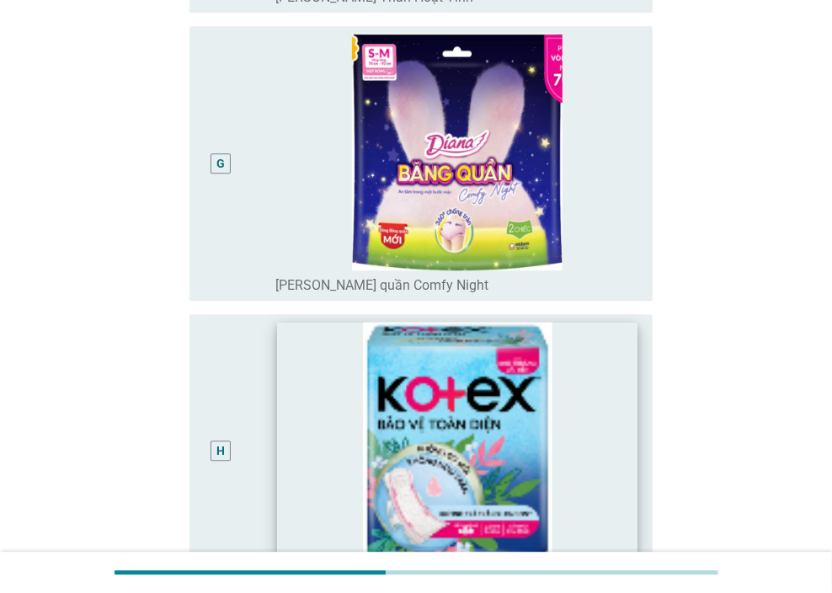
scroll to position [1572, 0]
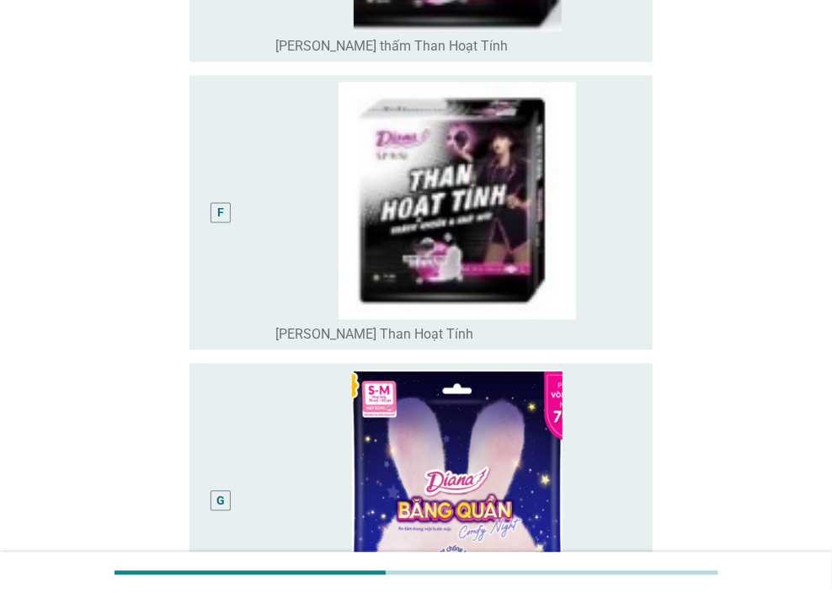
click at [646, 380] on div "G radio_button_unchecked [PERSON_NAME] quần Comfy Night" at bounding box center [422, 500] width 464 height 275
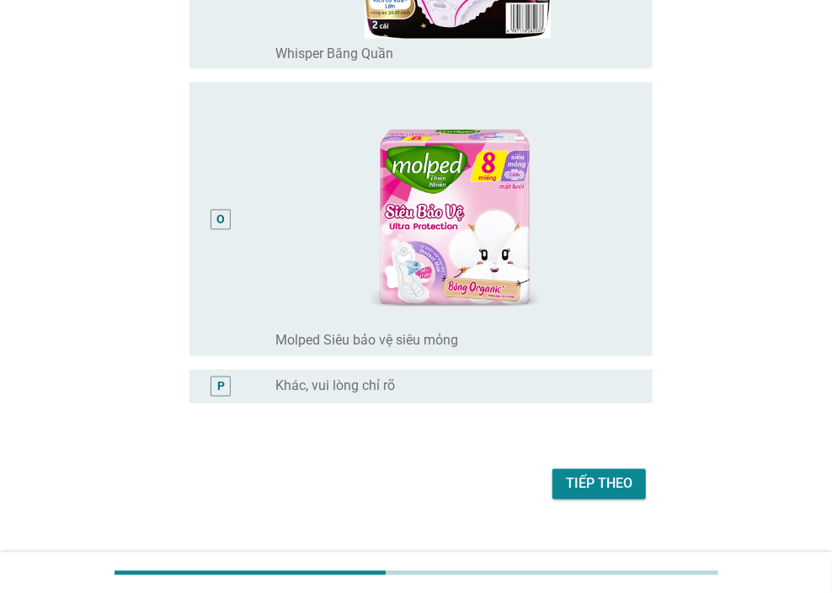
scroll to position [4183, 0]
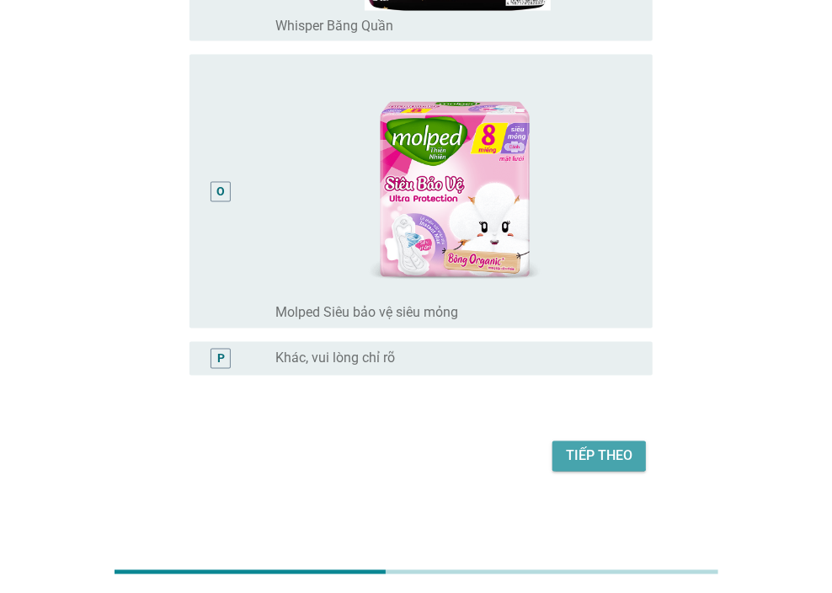
click at [603, 458] on div "Tiếp theo" at bounding box center [599, 456] width 67 height 20
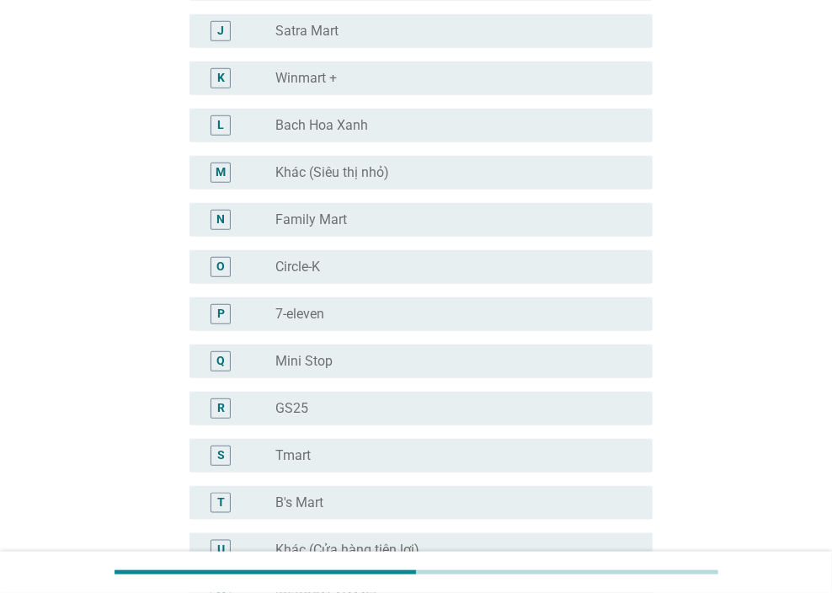
scroll to position [1011, 0]
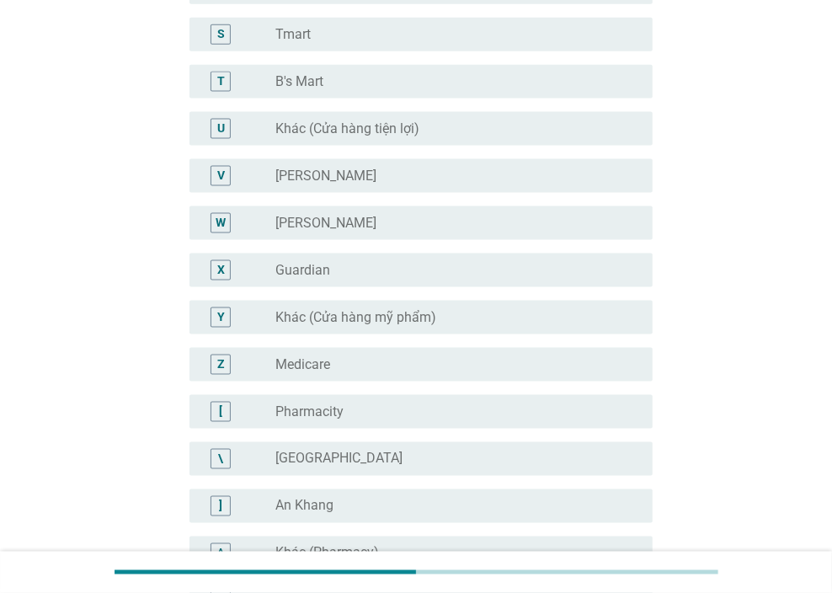
click at [343, 271] on div "radio_button_unchecked Guardian" at bounding box center [450, 270] width 350 height 17
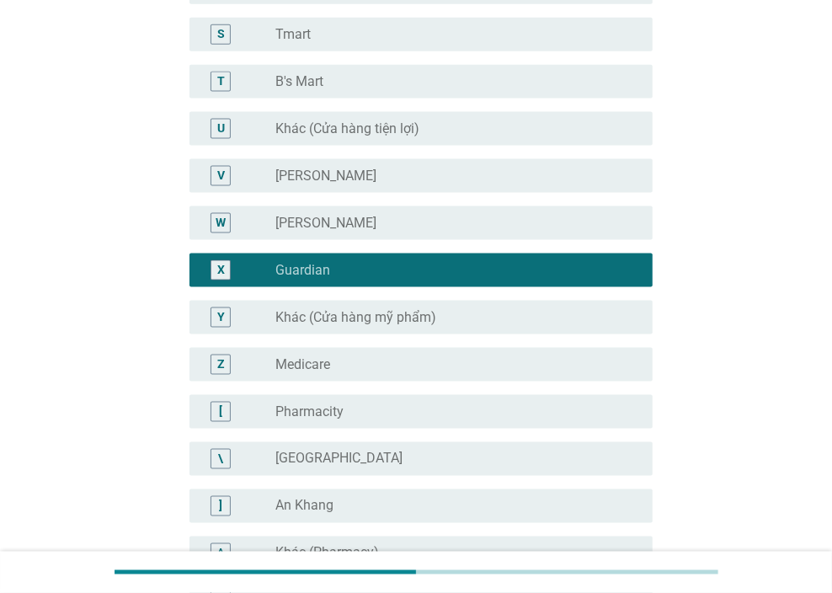
click at [344, 318] on label "Khác (Cửa hàng mỹ phẩm)" at bounding box center [355, 317] width 161 height 17
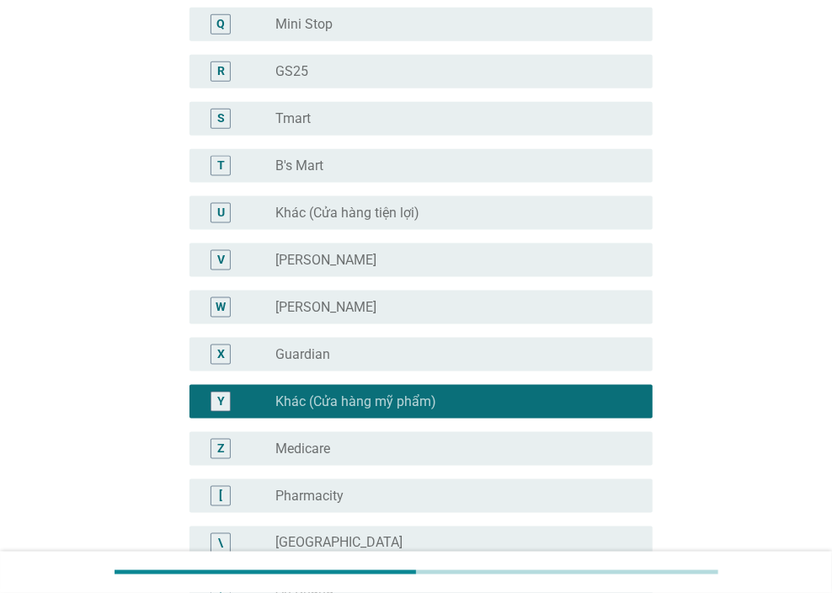
click at [341, 355] on div "radio_button_unchecked Guardian" at bounding box center [450, 354] width 350 height 17
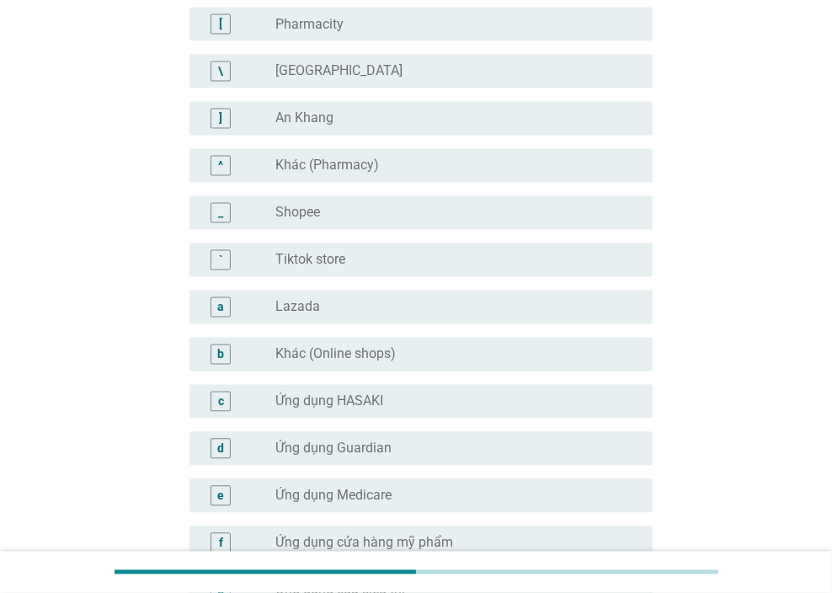
scroll to position [1600, 0]
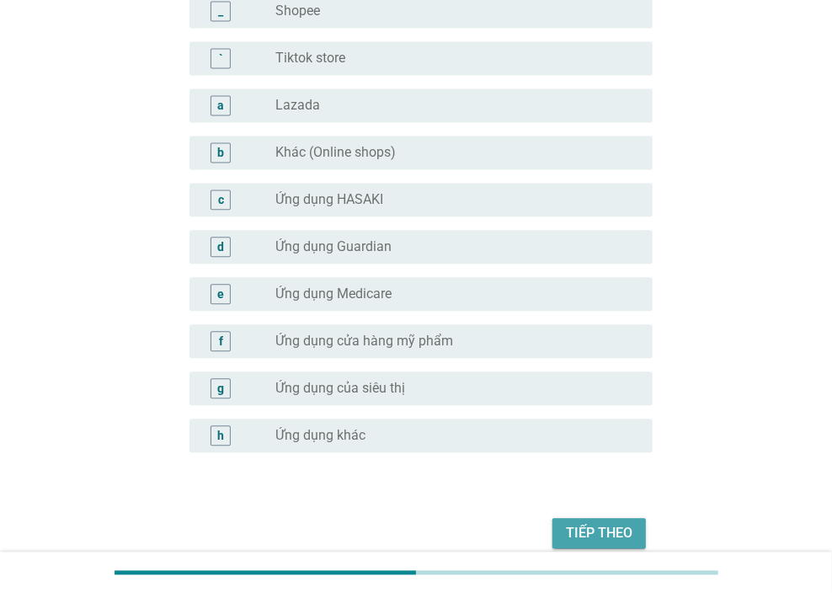
click at [589, 537] on div "Tiếp theo" at bounding box center [599, 533] width 67 height 20
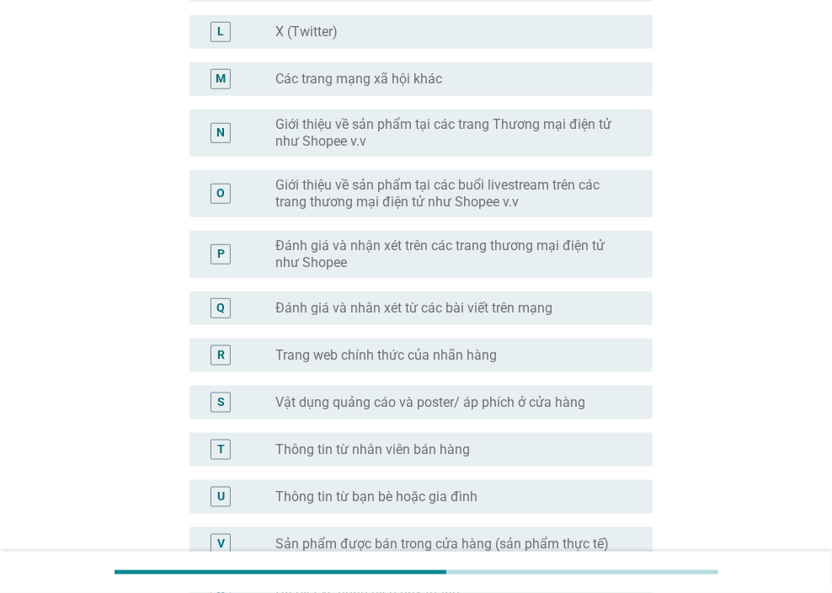
scroll to position [758, 0]
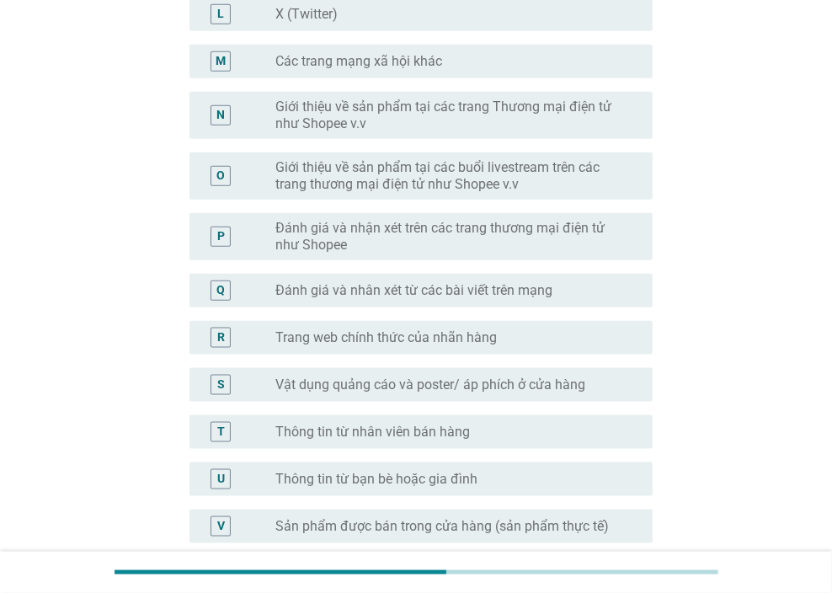
click at [400, 291] on label "Đánh giá và nhân xét từ các bài viết trên mạng" at bounding box center [413, 290] width 277 height 17
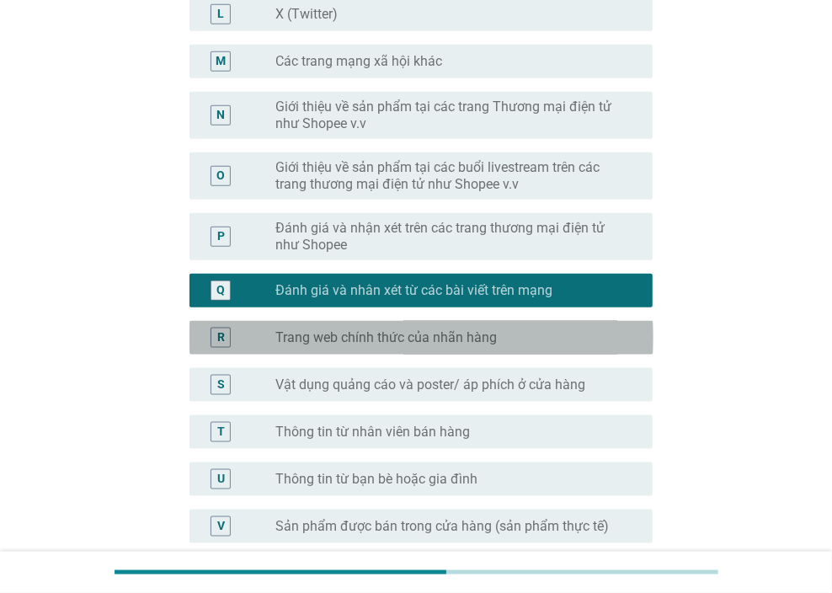
click at [398, 329] on label "Trang web chính thức của nhãn hàng" at bounding box center [386, 337] width 222 height 17
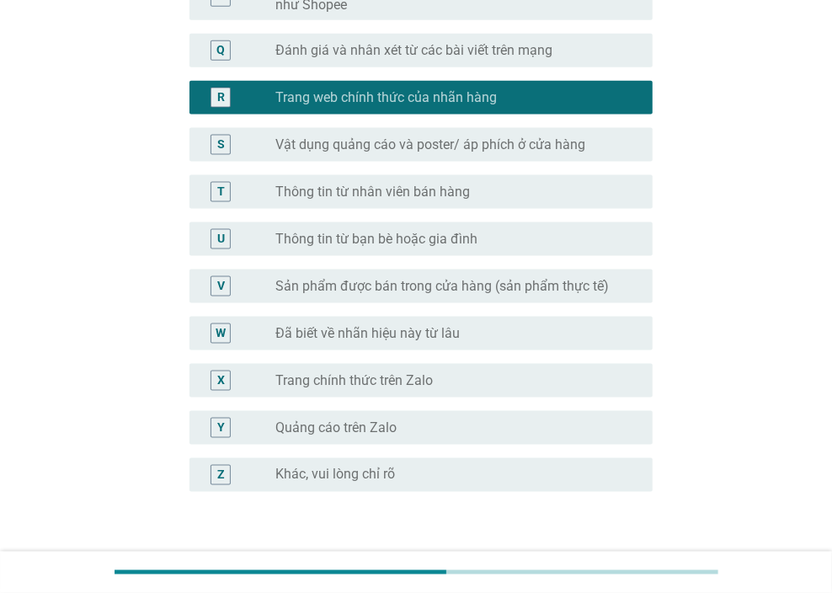
scroll to position [1011, 0]
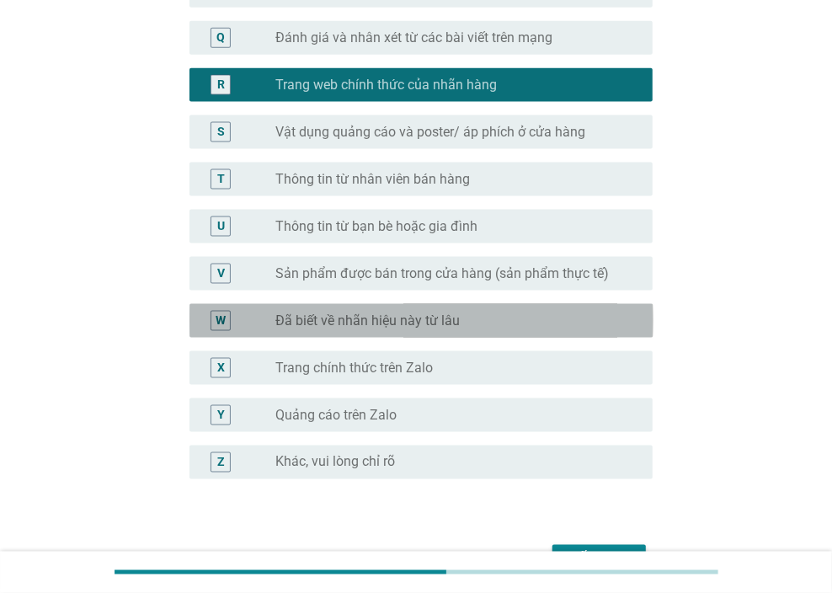
click at [384, 325] on label "Đã biết về nhãn hiệu này từ lâu" at bounding box center [367, 320] width 184 height 17
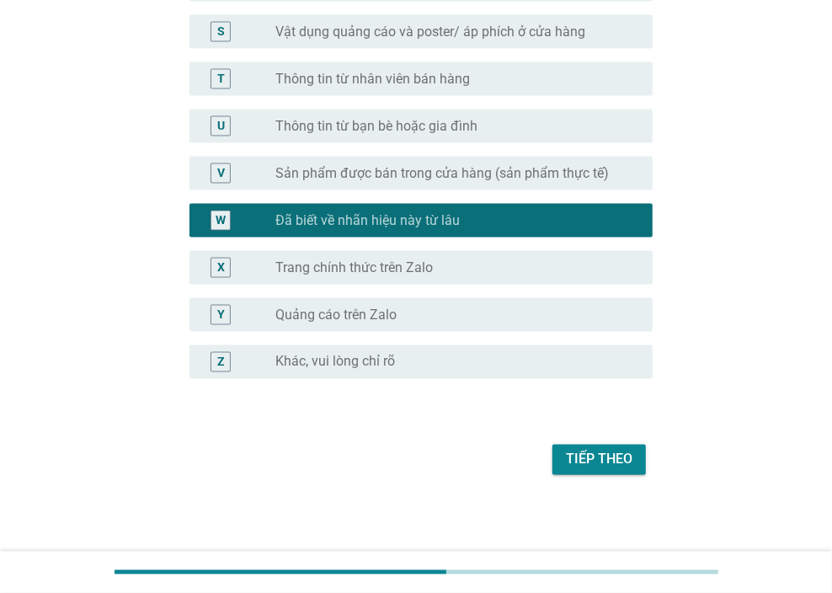
scroll to position [1112, 0]
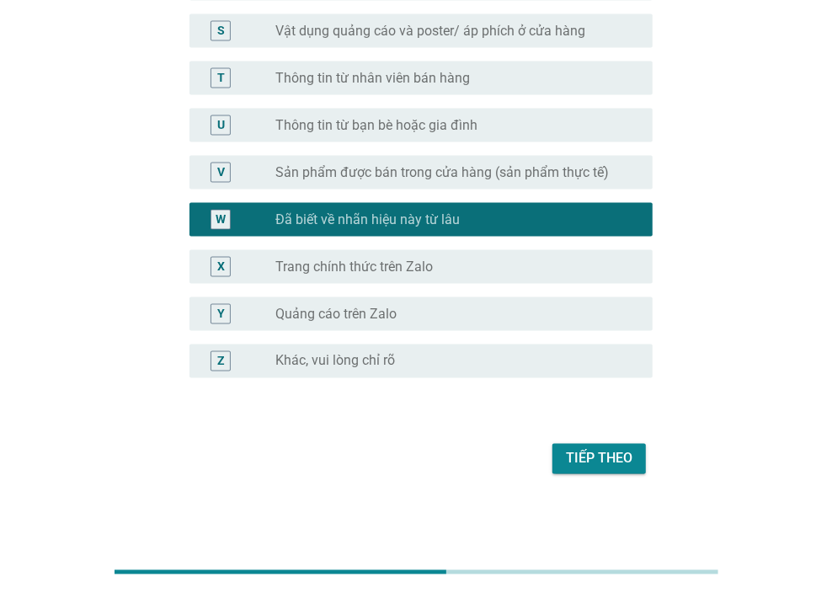
click at [624, 459] on div "Tiếp theo" at bounding box center [599, 459] width 67 height 20
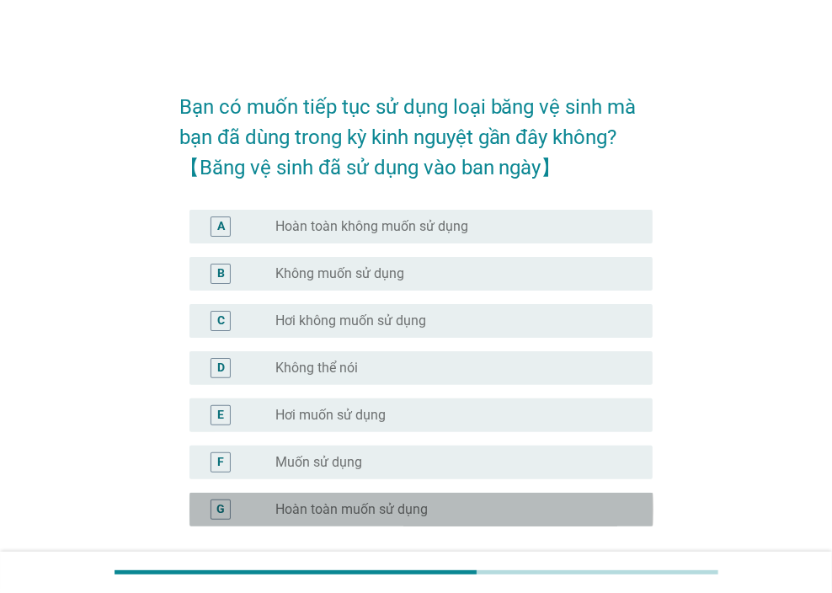
drag, startPoint x: 356, startPoint y: 515, endPoint x: 644, endPoint y: 502, distance: 288.4
click at [358, 516] on label "Hoàn toàn muốn sử dụng" at bounding box center [351, 509] width 152 height 17
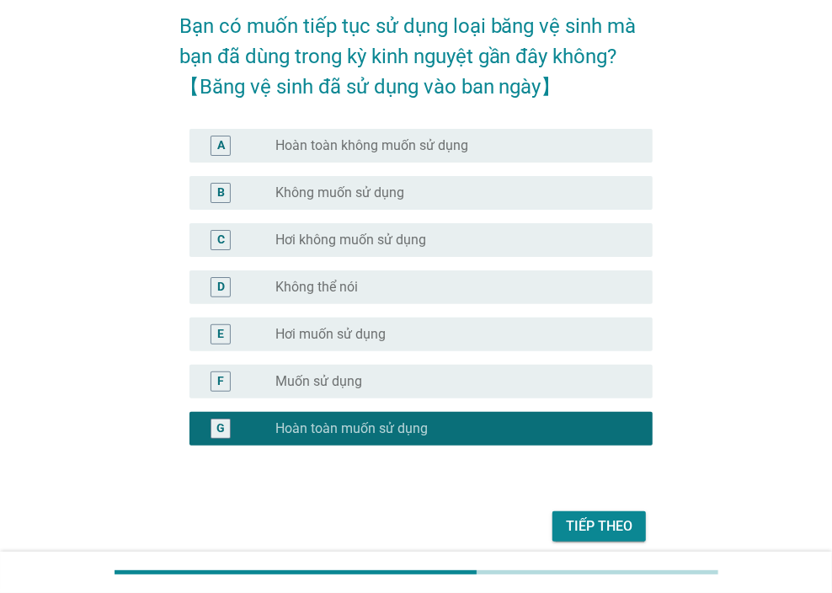
scroll to position [149, 0]
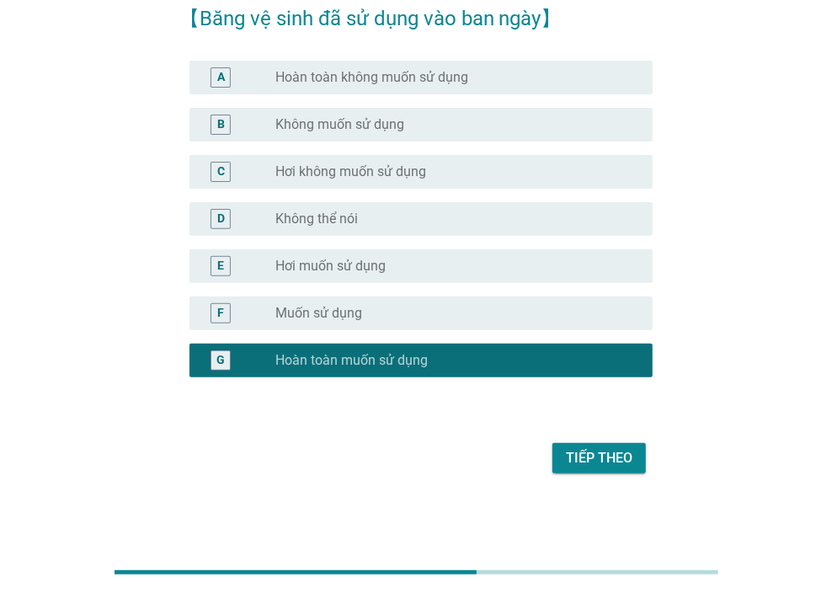
click at [611, 443] on button "Tiếp theo" at bounding box center [599, 458] width 93 height 30
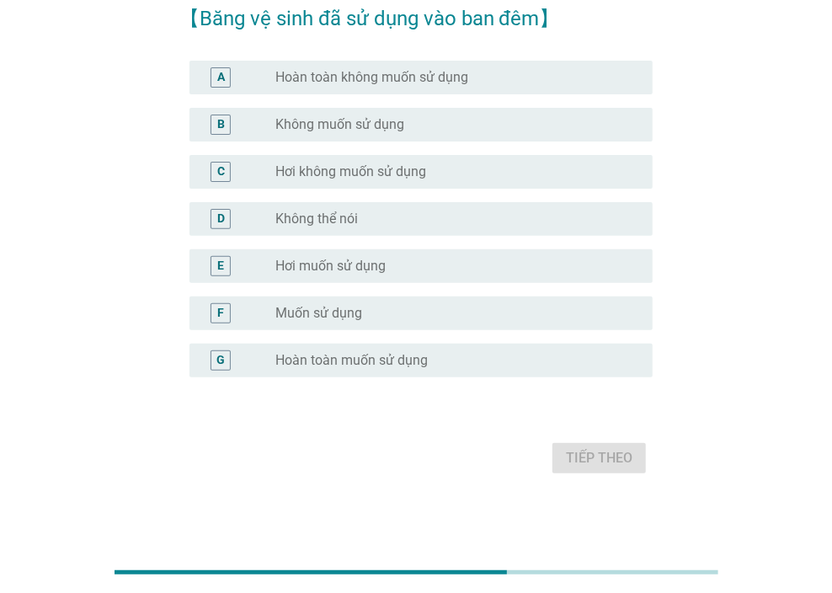
click at [419, 360] on label "Hoàn toàn muốn sử dụng" at bounding box center [351, 360] width 152 height 17
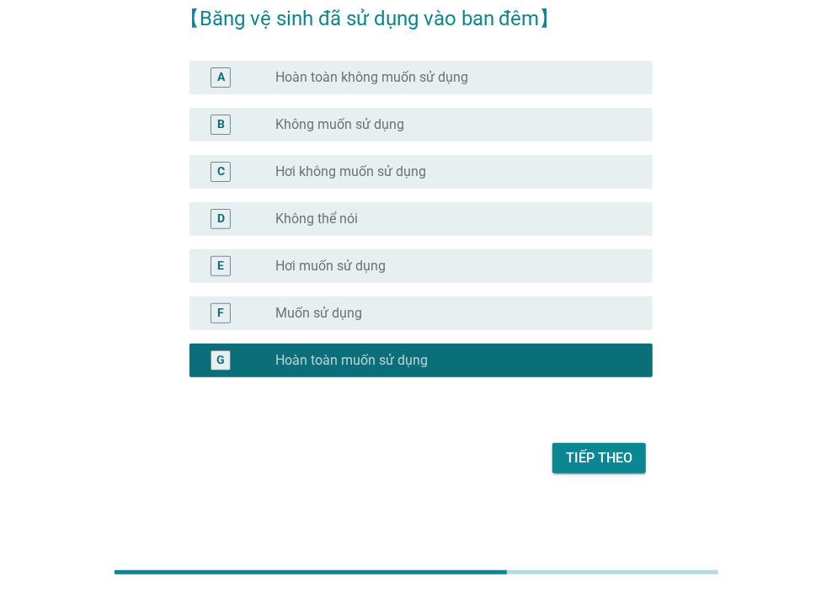
click at [607, 462] on div "Tiếp theo" at bounding box center [599, 458] width 67 height 20
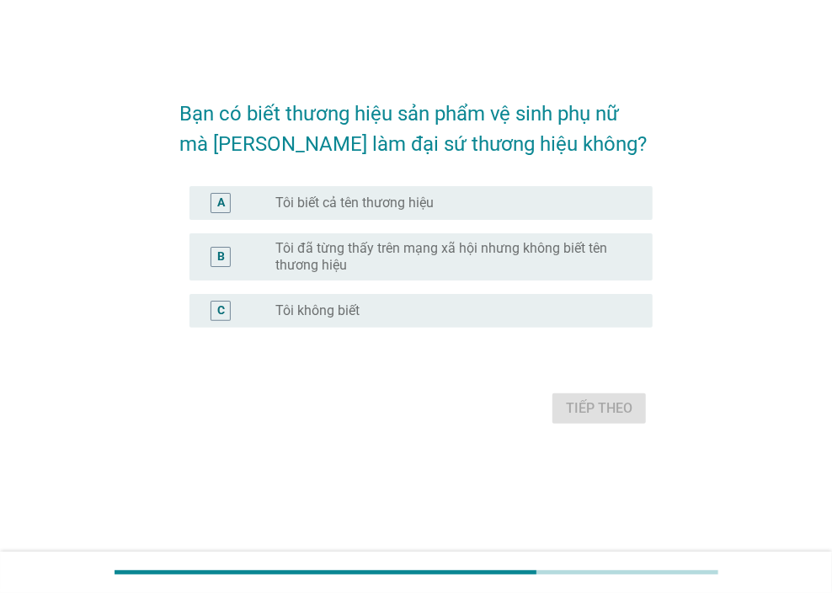
scroll to position [0, 0]
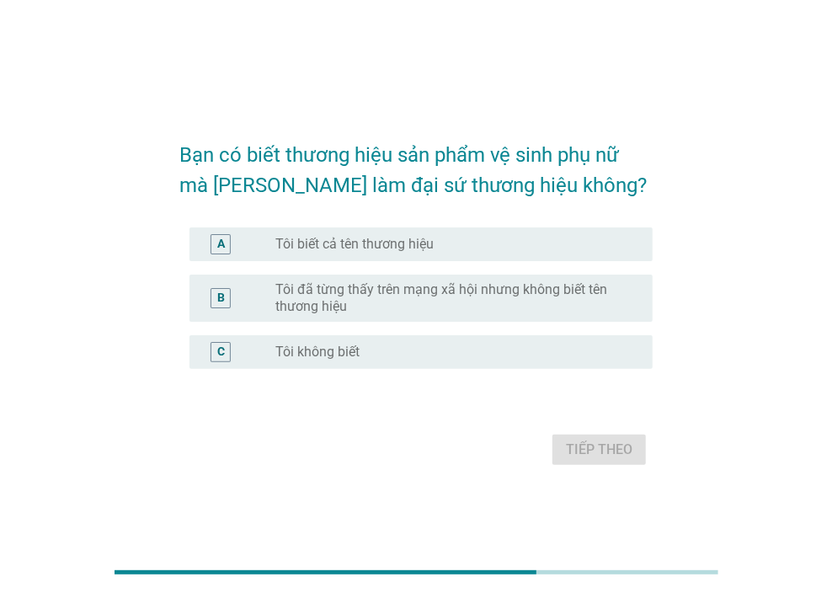
click at [350, 350] on label "Tôi không biết" at bounding box center [317, 352] width 84 height 17
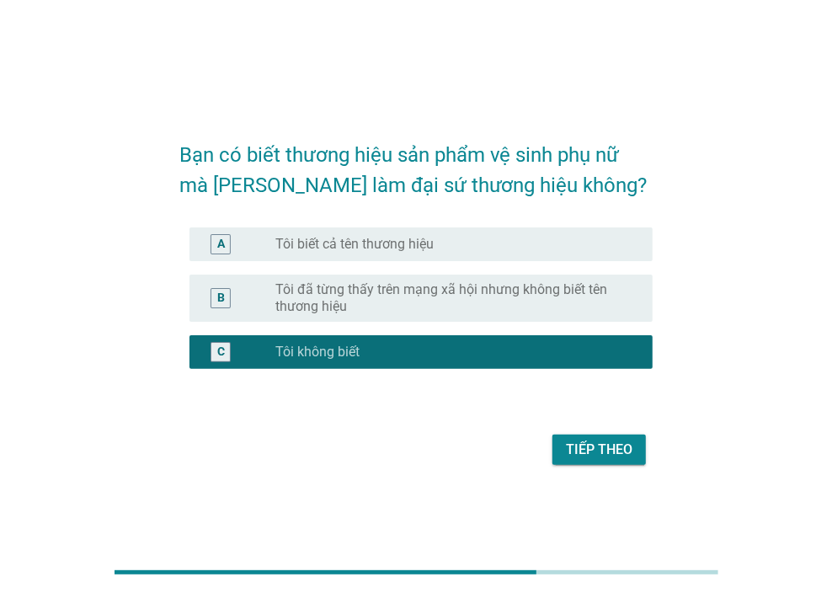
click at [601, 454] on div "Tiếp theo" at bounding box center [599, 450] width 67 height 20
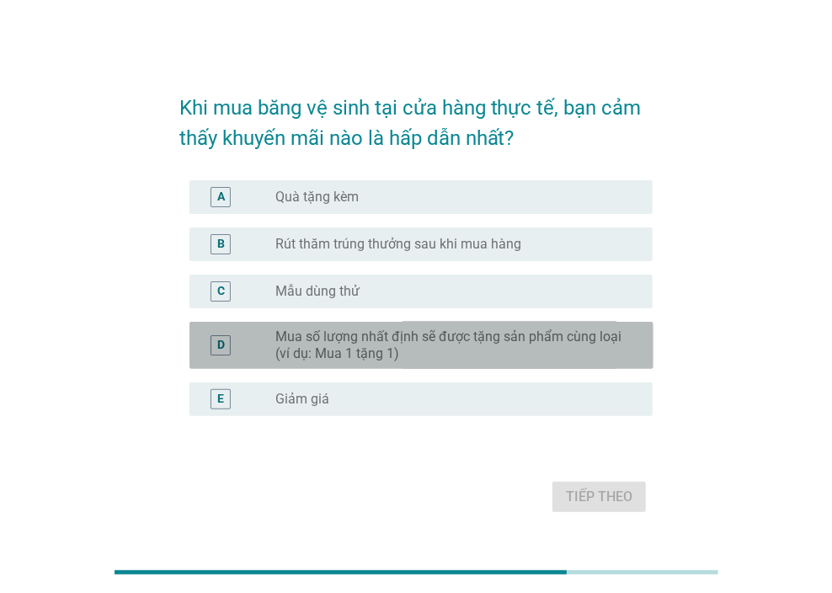
click at [415, 346] on label "Mua số lượng nhất định sẽ được tặng sản phẩm cùng loại (ví dụ: Mua 1 tặng 1)" at bounding box center [450, 345] width 350 height 34
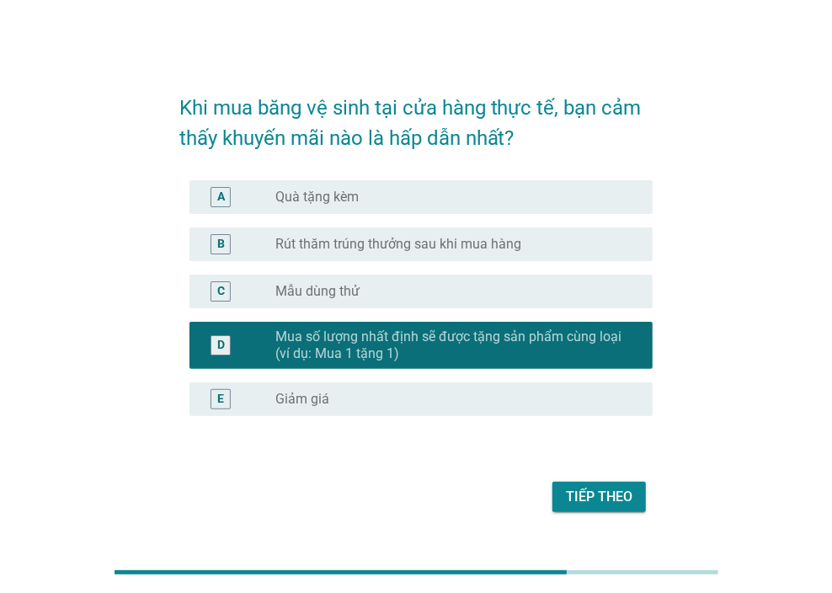
click at [560, 496] on button "Tiếp theo" at bounding box center [599, 497] width 93 height 30
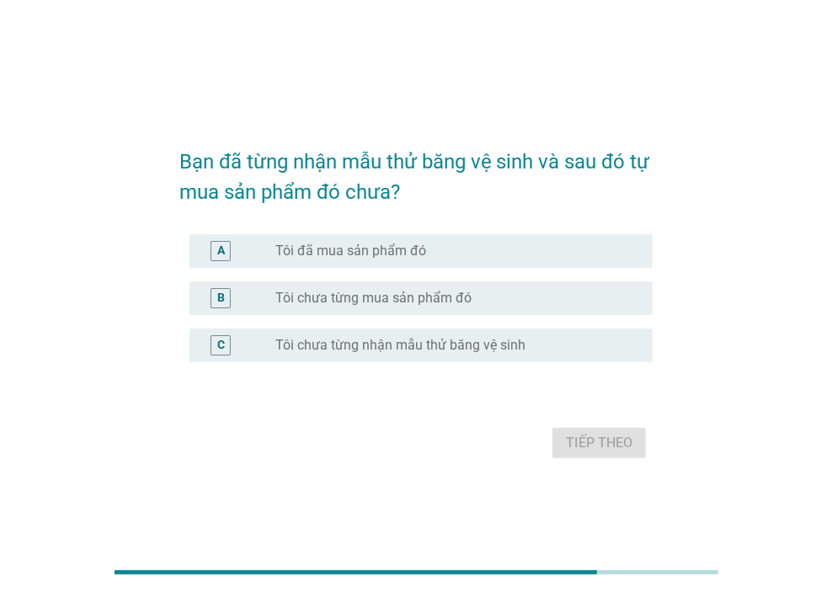
click at [433, 253] on div "radio_button_unchecked Tôi đã mua sản phẩm đó" at bounding box center [450, 251] width 350 height 17
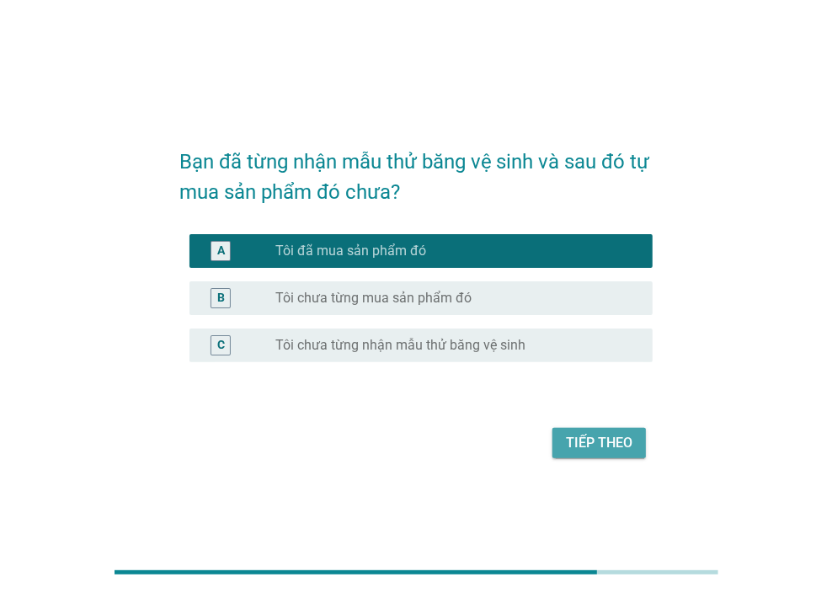
click at [627, 447] on div "Tiếp theo" at bounding box center [599, 443] width 67 height 20
